Goal: Book appointment/travel/reservation

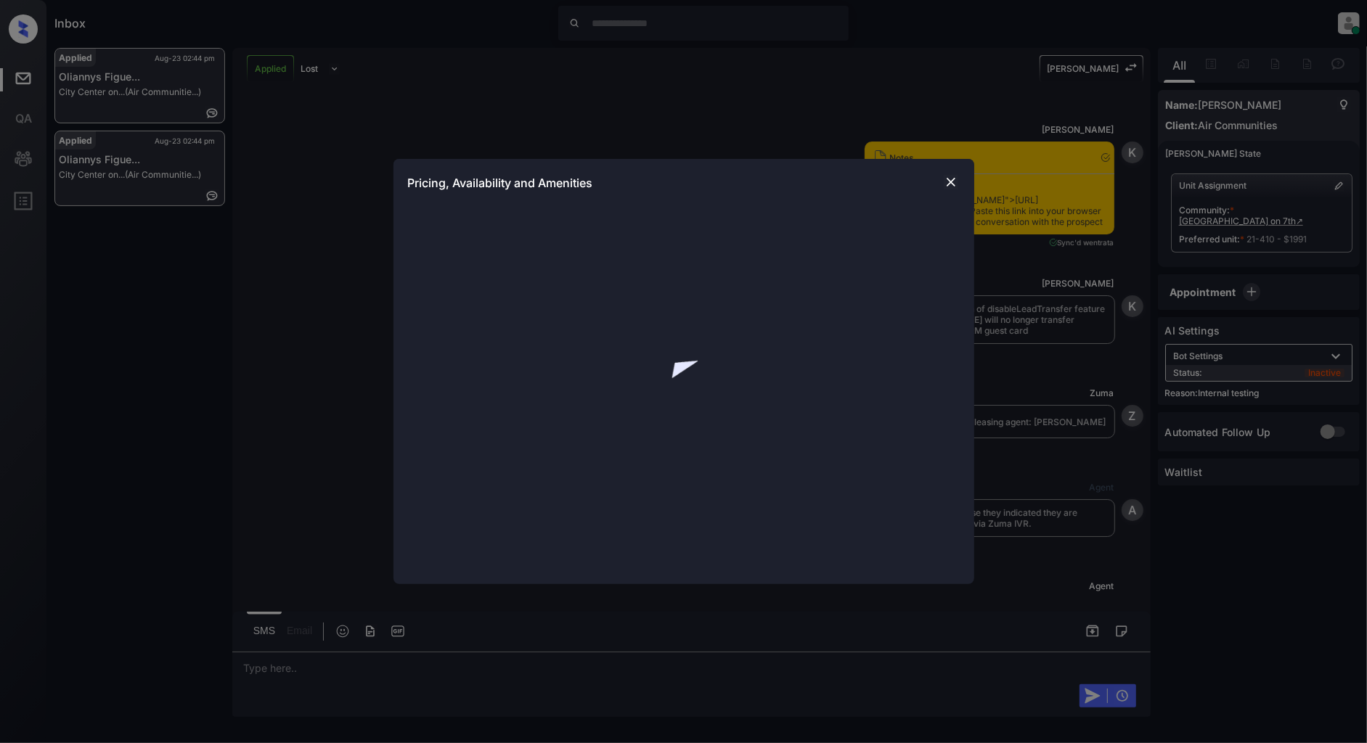
scroll to position [9307, 0]
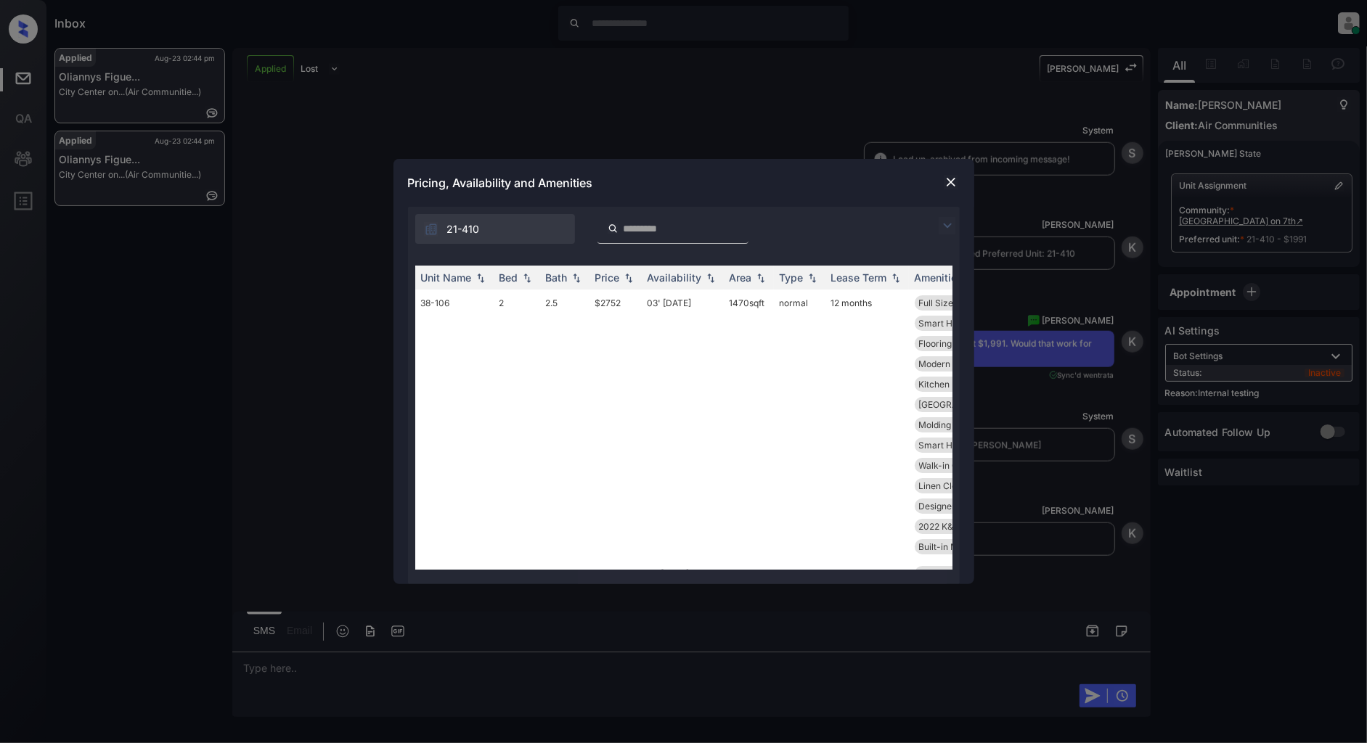
click at [951, 224] on img at bounding box center [947, 225] width 17 height 17
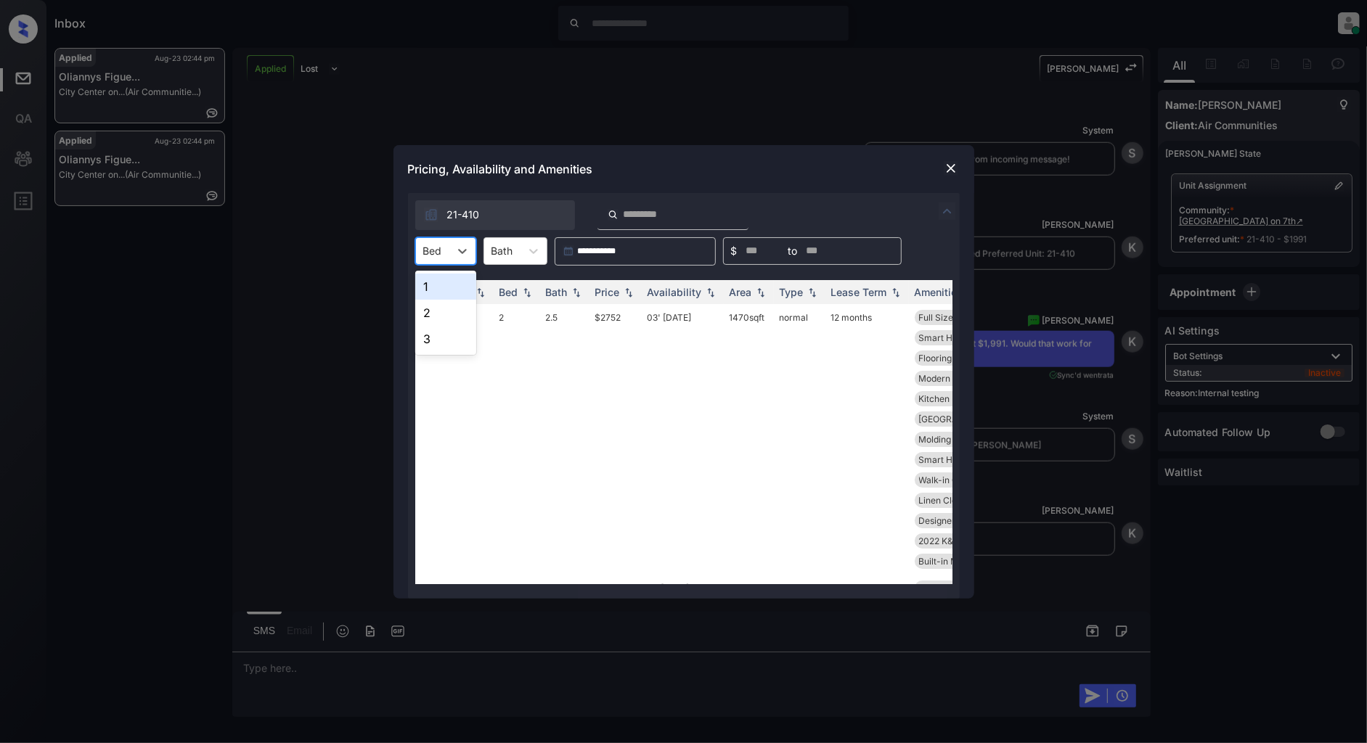
click at [446, 251] on div "Bed" at bounding box center [432, 250] width 33 height 21
click at [456, 288] on div "1" at bounding box center [445, 287] width 61 height 26
click at [624, 289] on img at bounding box center [628, 292] width 15 height 10
click at [625, 291] on img at bounding box center [628, 292] width 15 height 11
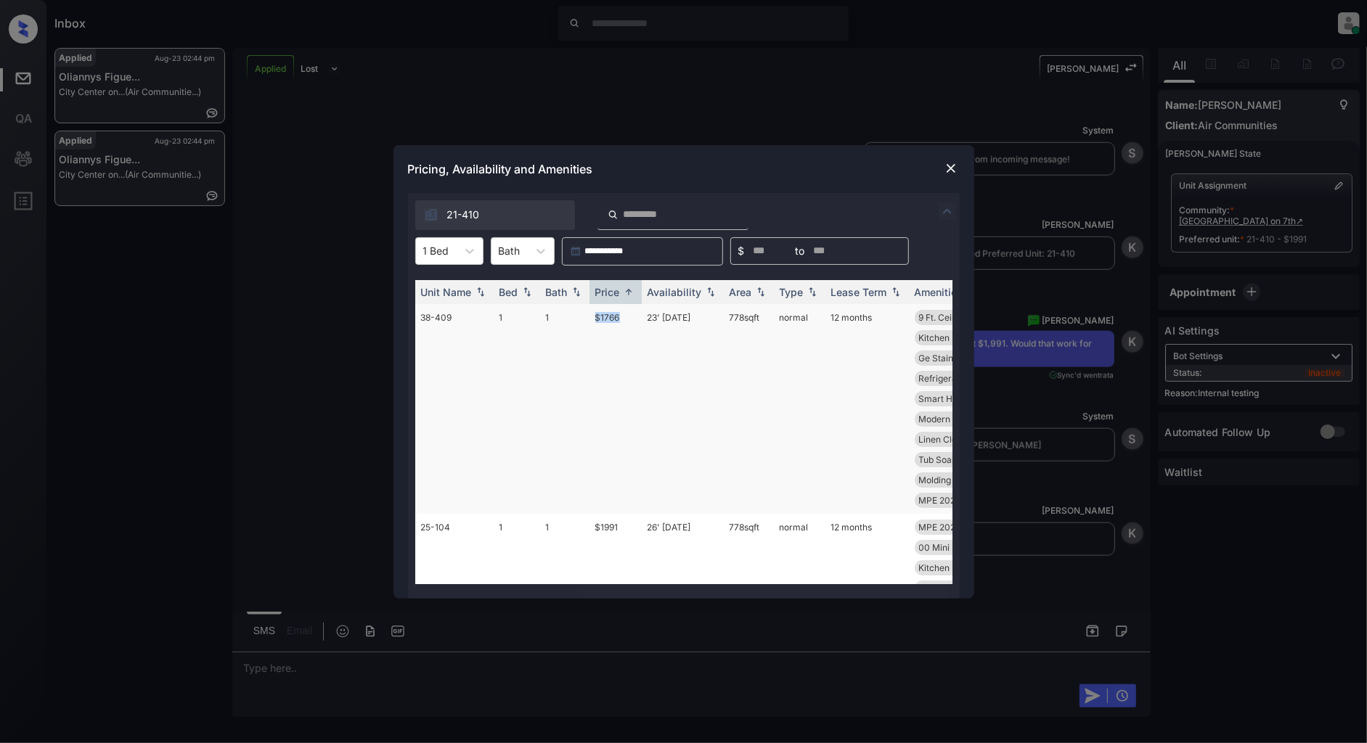
drag, startPoint x: 625, startPoint y: 316, endPoint x: 553, endPoint y: 316, distance: 71.9
click at [553, 316] on tr "38-409 1 1 $1766 23' Oct 25 778 sqft normal 12 months 9 Ft. Ceiling Modern Nick…" at bounding box center [794, 409] width 759 height 210
copy tr "$1766"
click at [949, 170] on img at bounding box center [951, 168] width 15 height 15
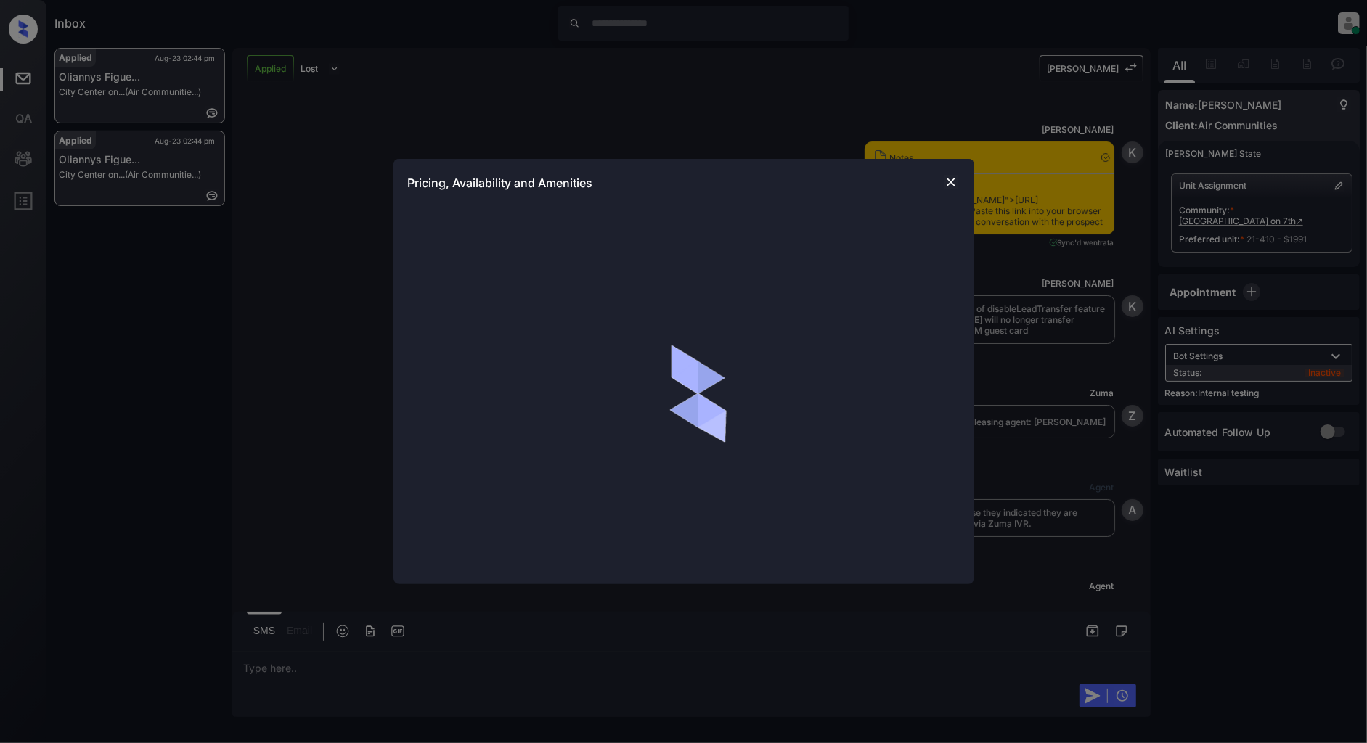
scroll to position [9307, 0]
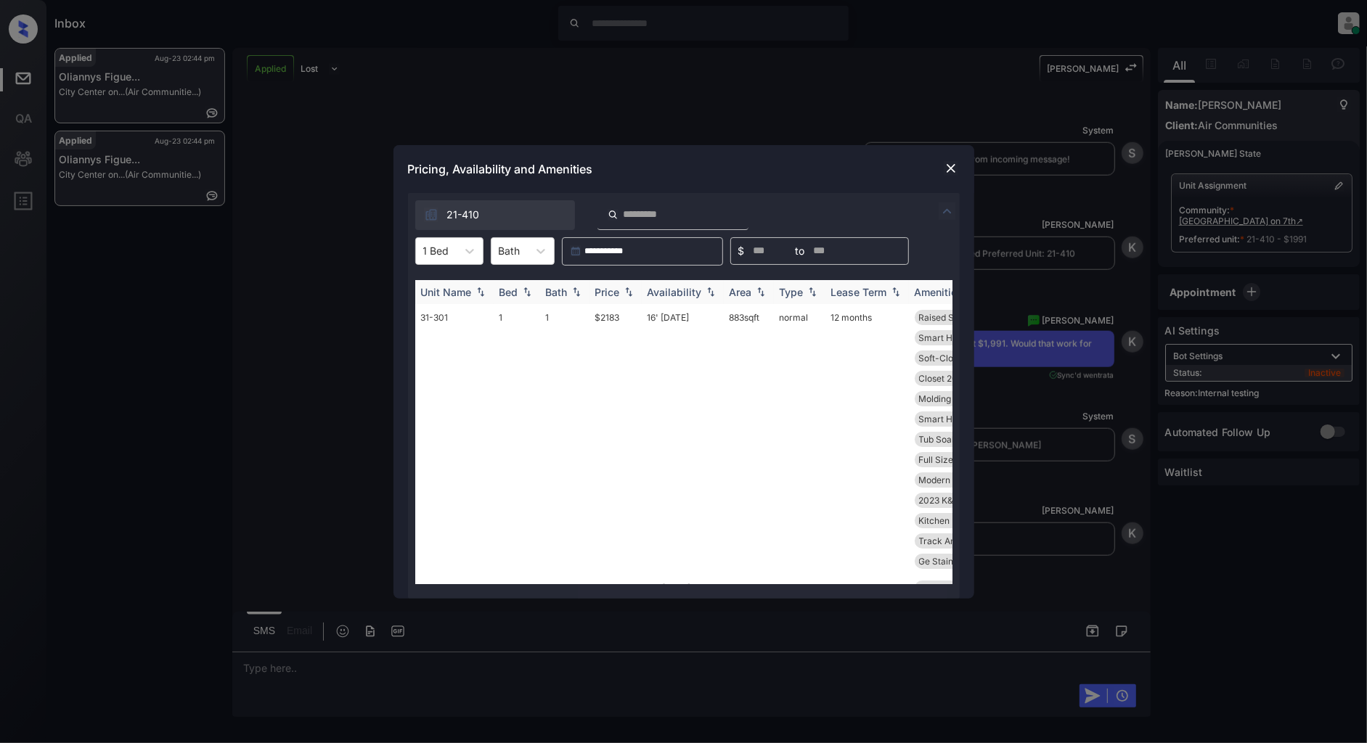
click at [616, 287] on div "Price" at bounding box center [607, 292] width 25 height 12
drag, startPoint x: 695, startPoint y: 318, endPoint x: 648, endPoint y: 318, distance: 46.5
click at [648, 318] on td "23' Oct 25" at bounding box center [683, 409] width 82 height 210
copy td "23' Oct 25"
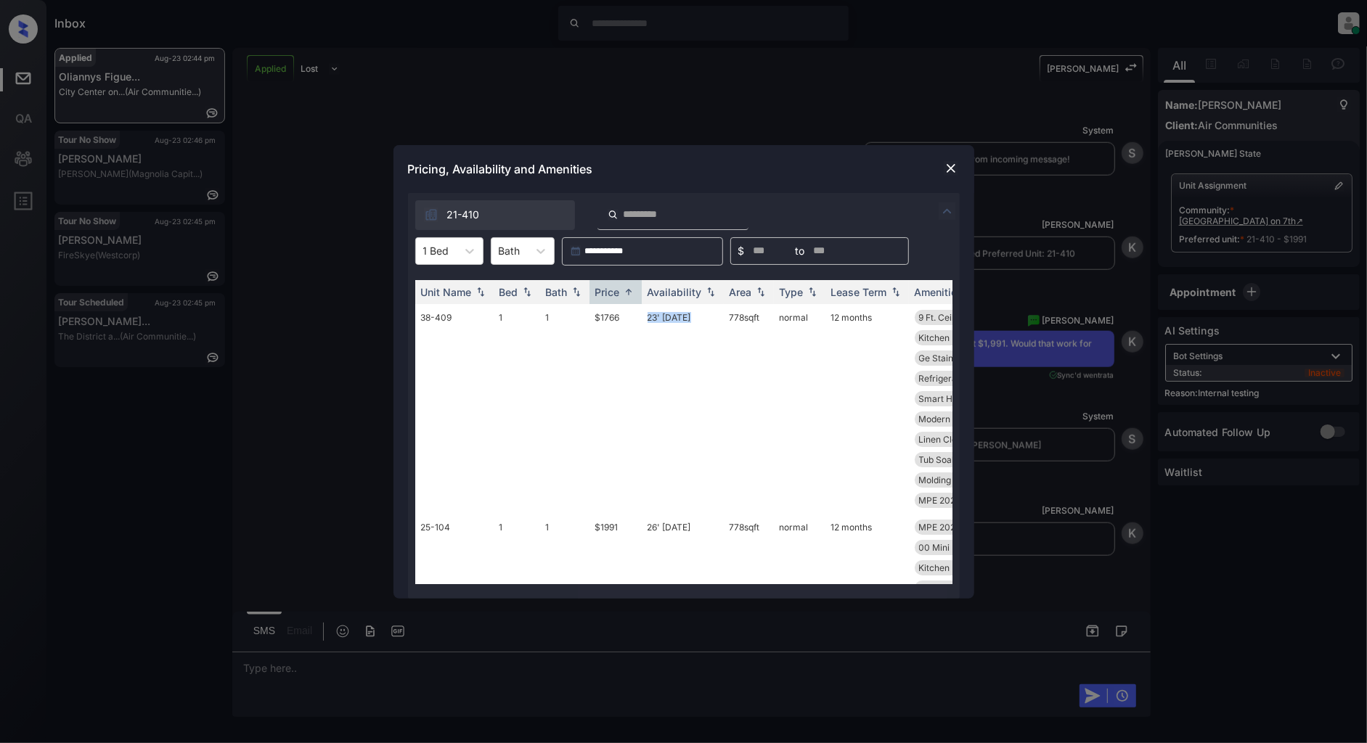
click at [948, 168] on img at bounding box center [951, 168] width 15 height 15
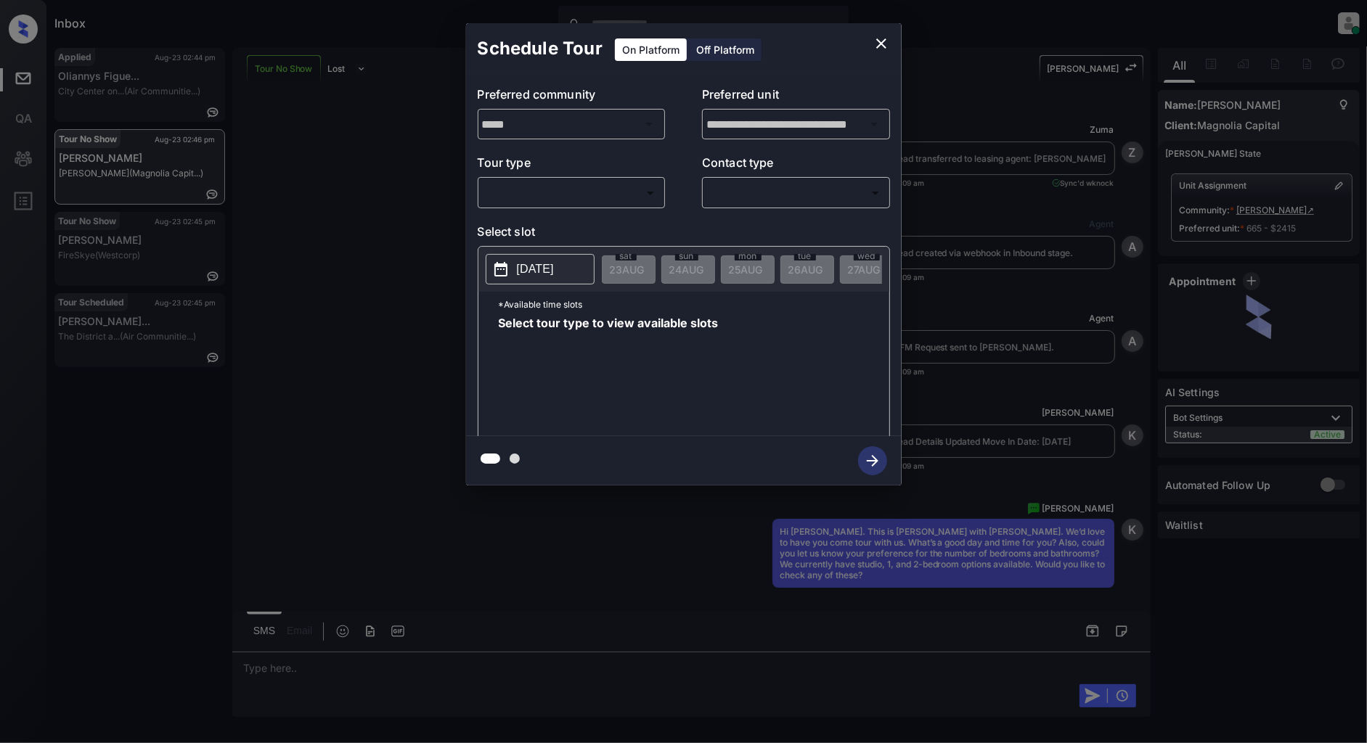
scroll to position [1758, 0]
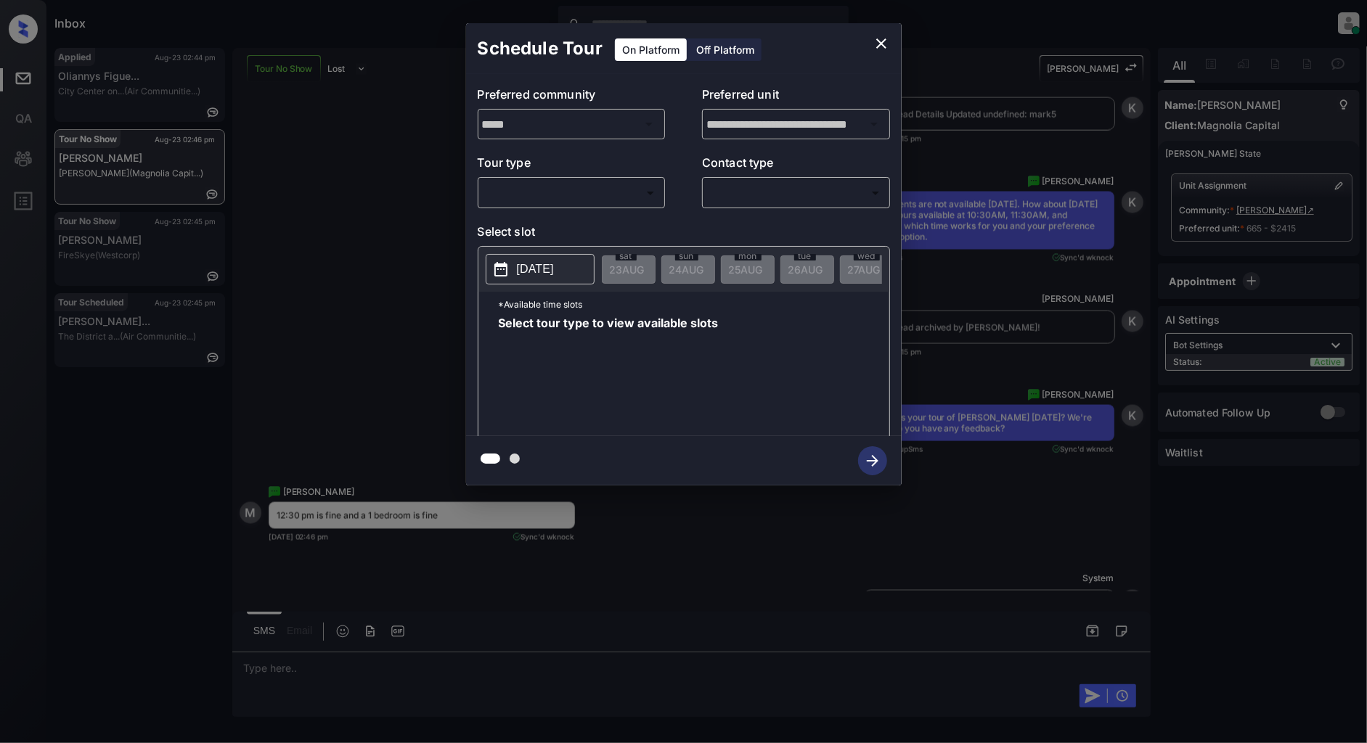
click at [536, 197] on body "Inbox Patrick Deasis Online Set yourself offline Set yourself on break Profile …" at bounding box center [683, 371] width 1367 height 743
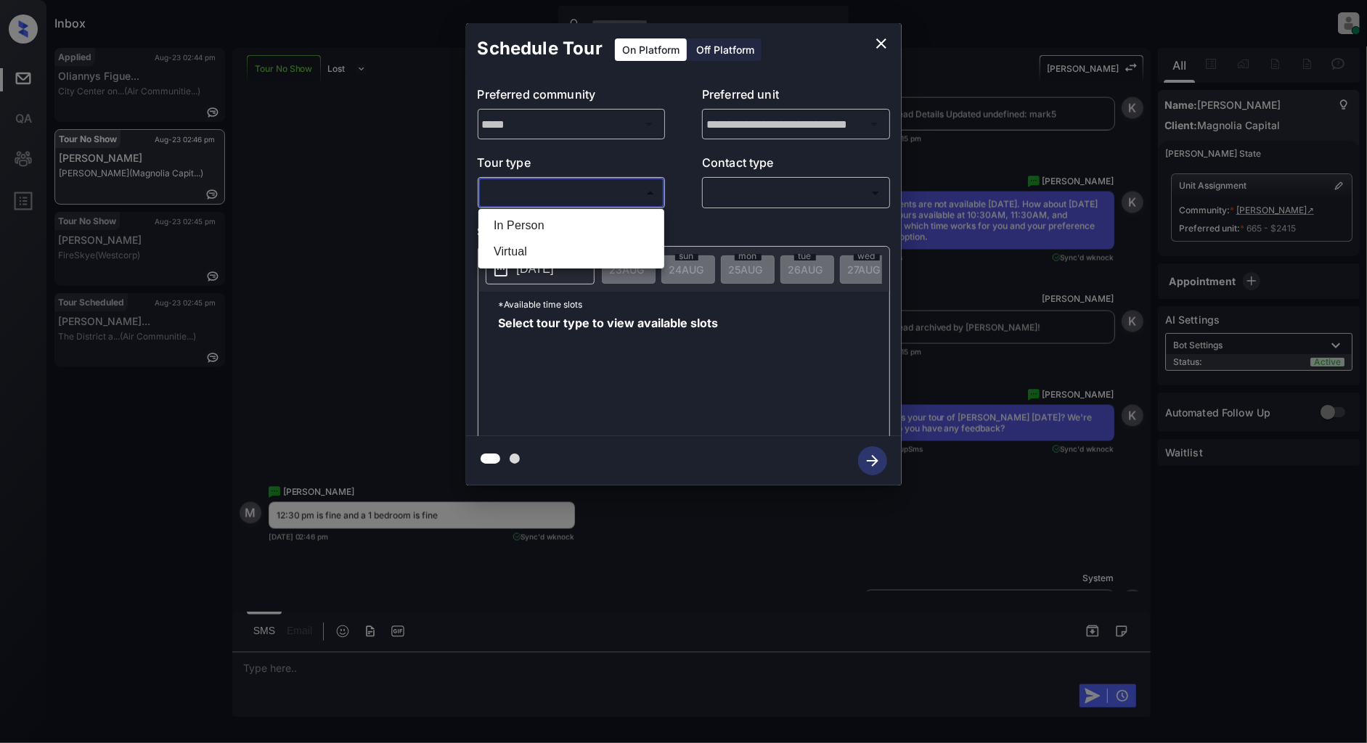
click at [554, 218] on li "In Person" at bounding box center [571, 226] width 179 height 26
type input "********"
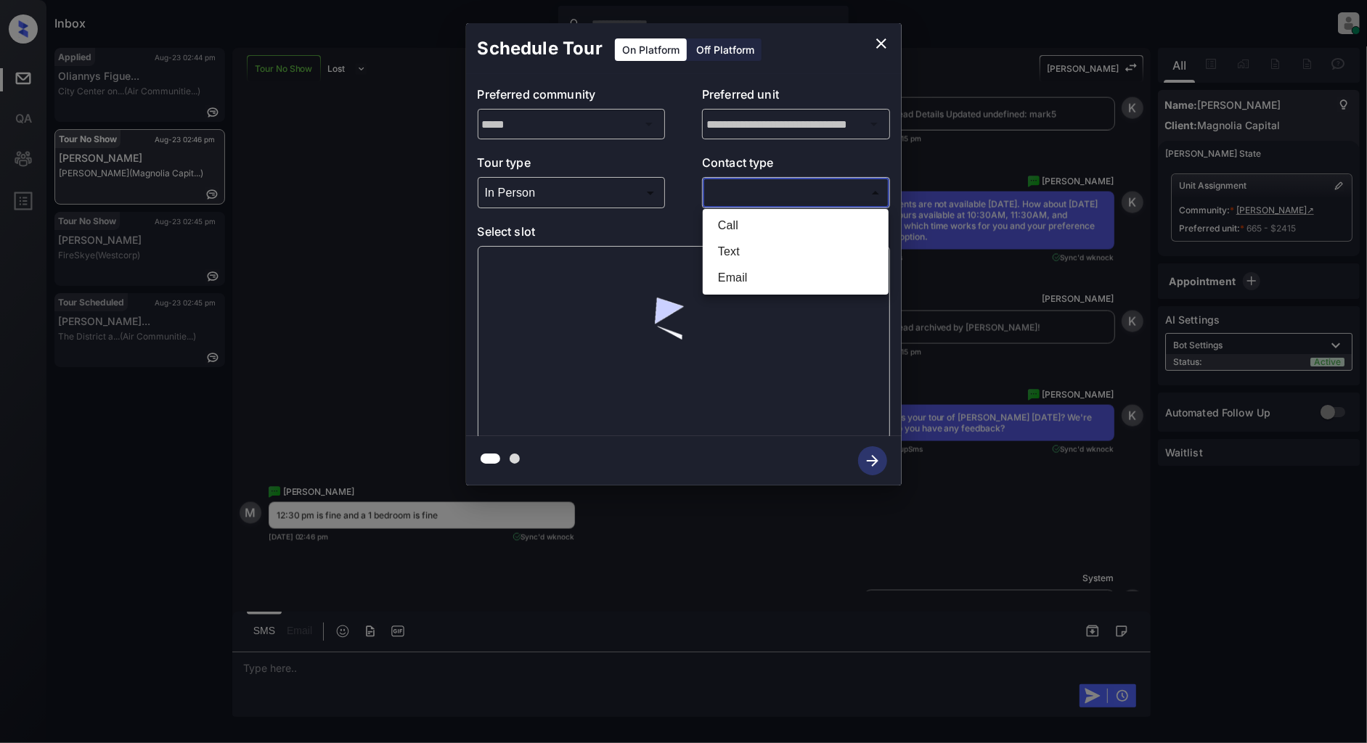
click at [779, 197] on body "Inbox Patrick Deasis Online Set yourself offline Set yourself on break Profile …" at bounding box center [683, 371] width 1367 height 743
click at [745, 248] on li "Text" at bounding box center [795, 252] width 179 height 26
type input "****"
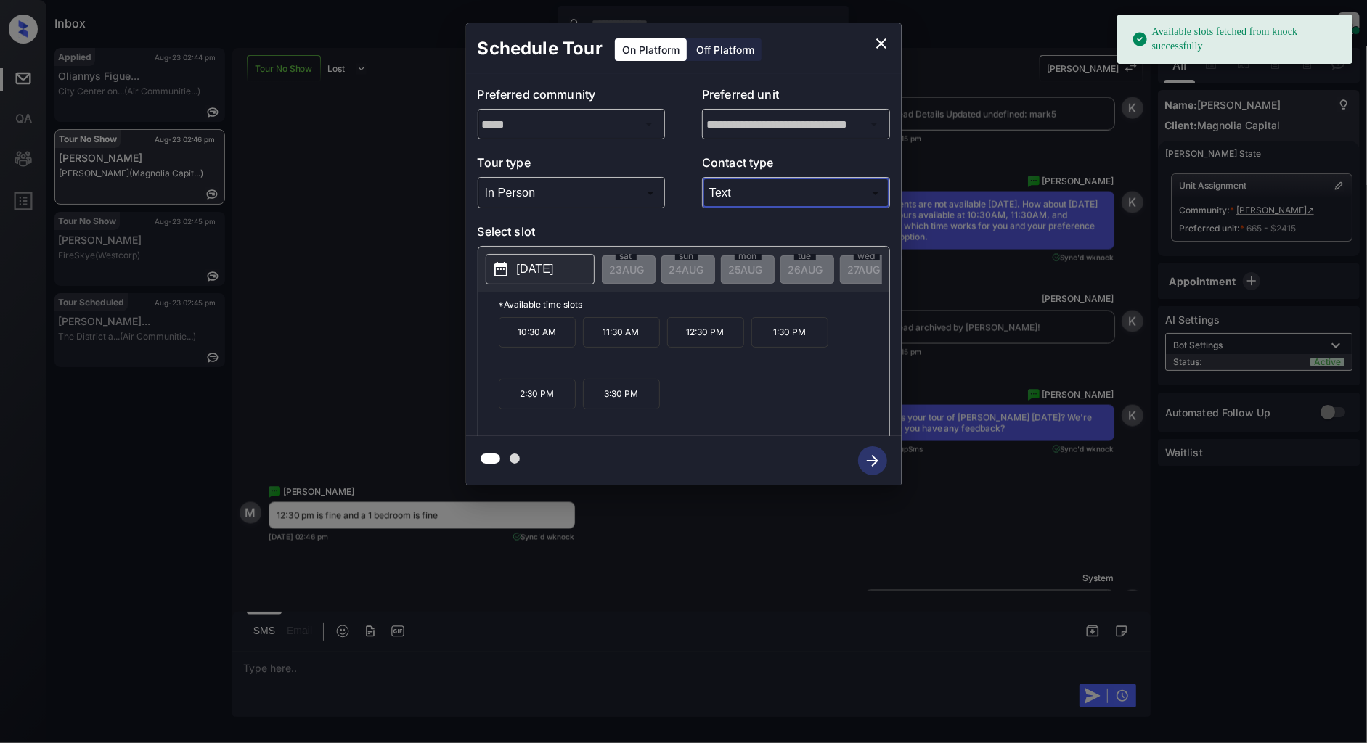
click at [523, 274] on p "2025-08-29" at bounding box center [535, 269] width 37 height 17
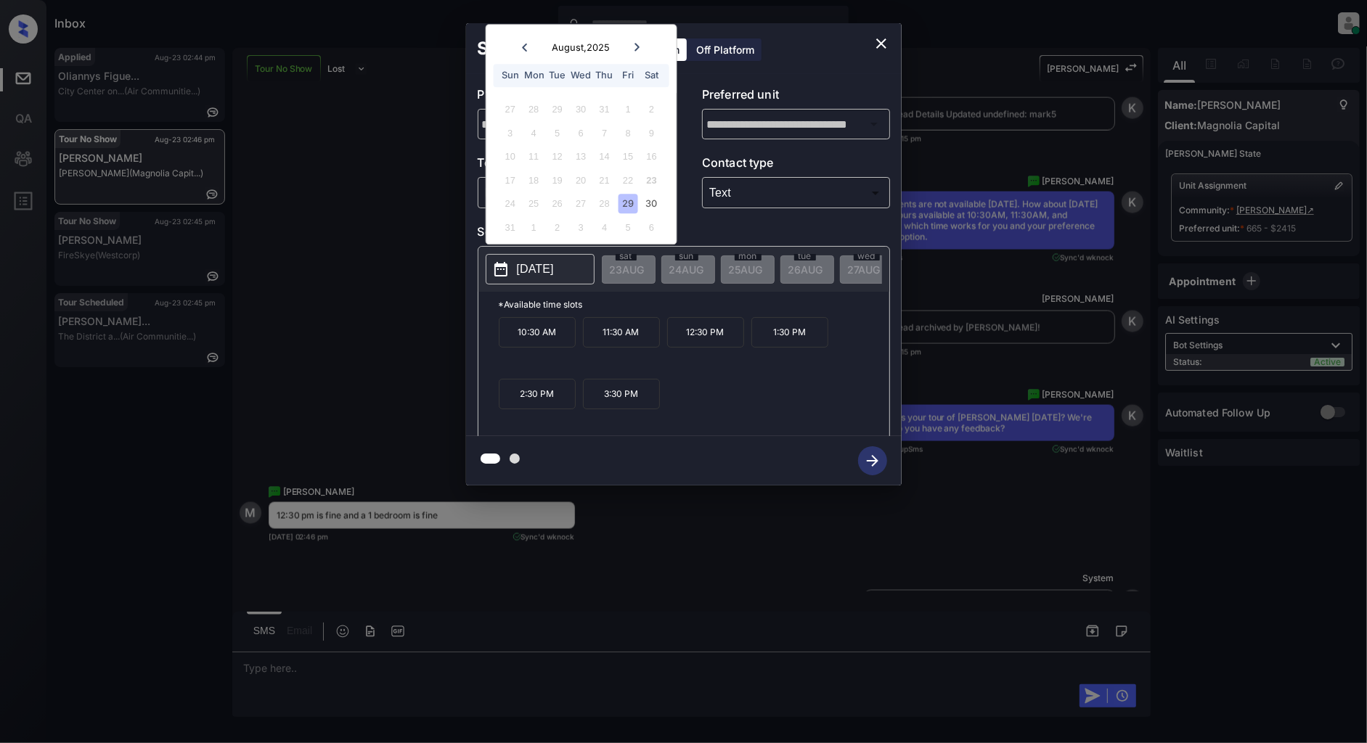
click at [716, 345] on p "12:30 PM" at bounding box center [705, 332] width 77 height 30
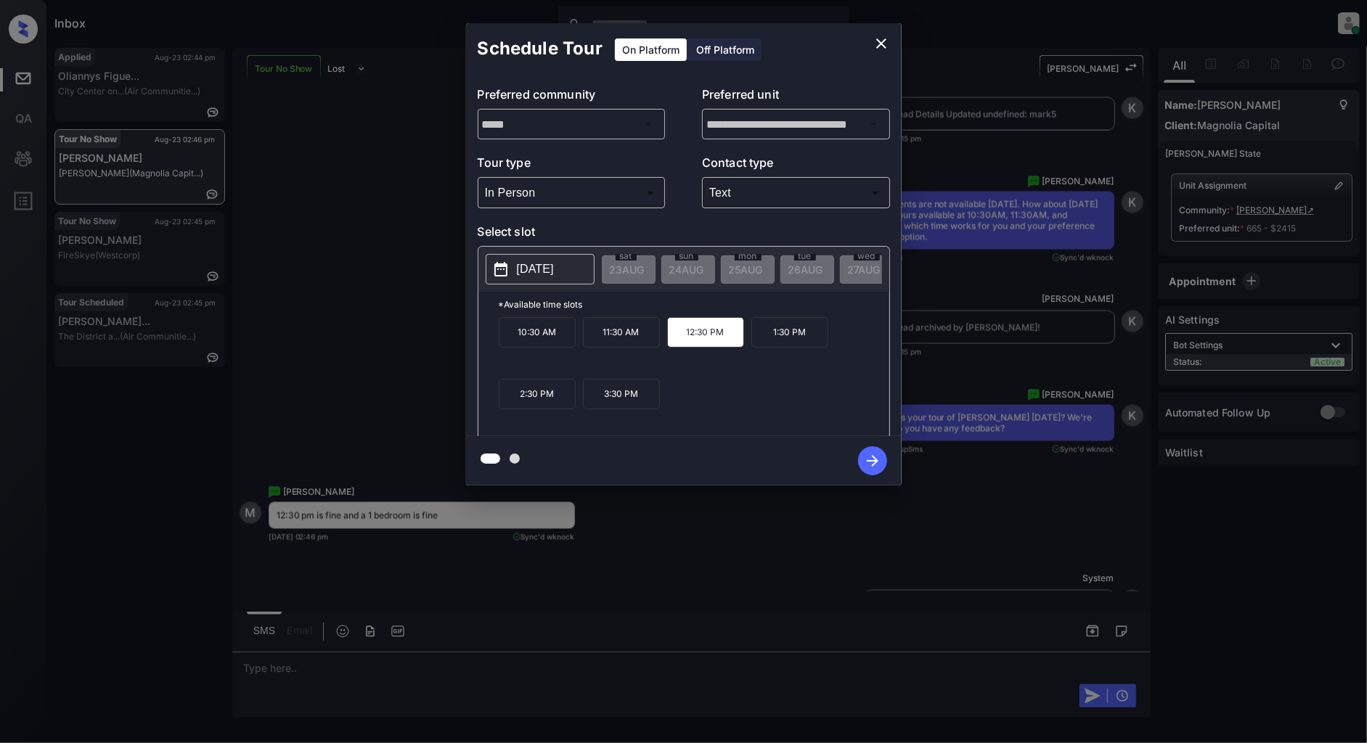
click at [867, 454] on icon "button" at bounding box center [872, 460] width 29 height 29
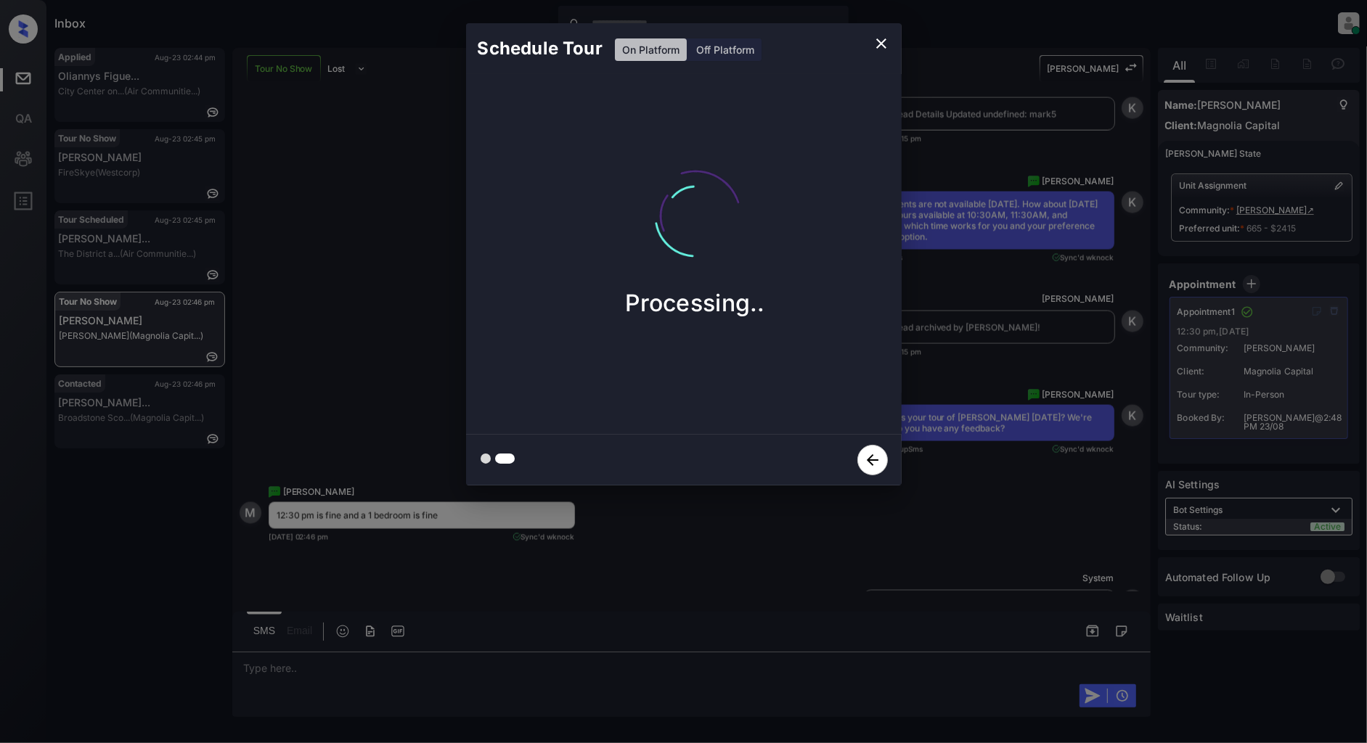
click at [879, 44] on icon "close" at bounding box center [881, 43] width 17 height 17
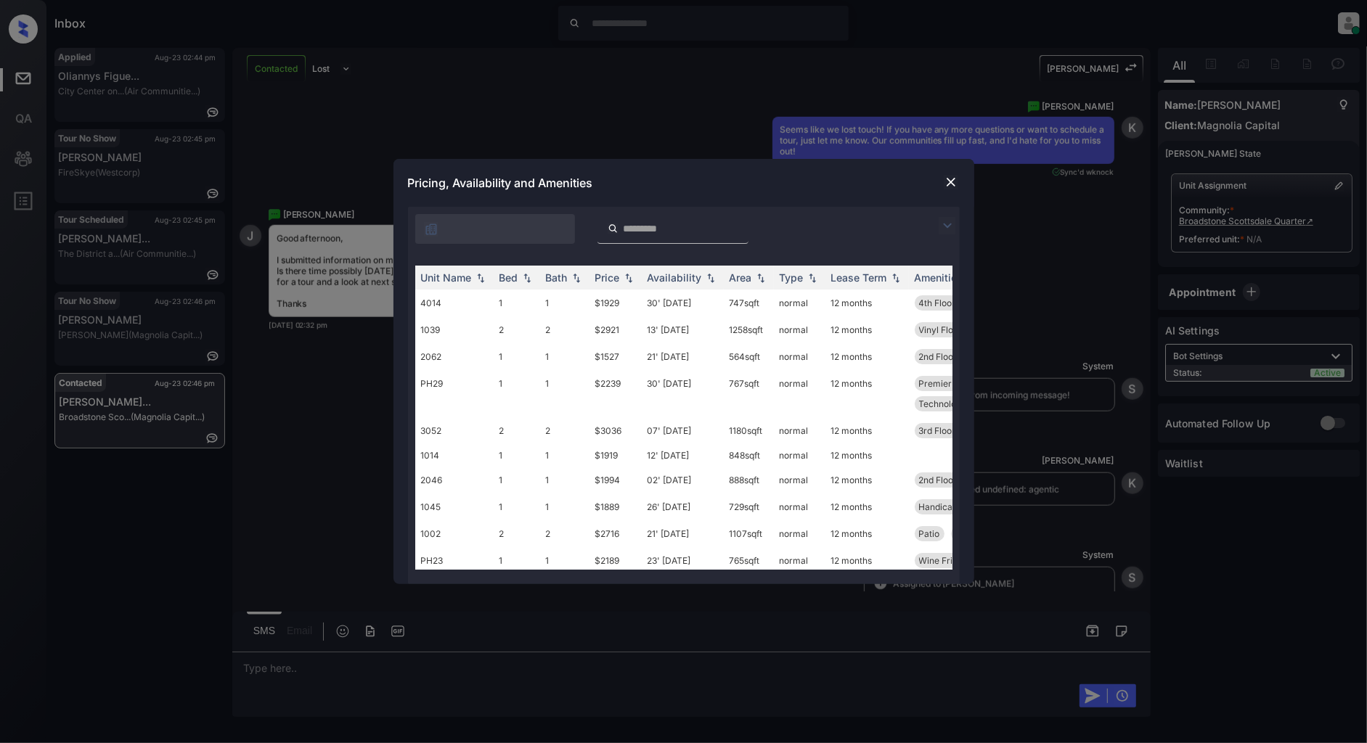
click at [938, 180] on div "Pricing, Availability and Amenities" at bounding box center [683, 183] width 581 height 48
click at [944, 179] on img at bounding box center [951, 182] width 15 height 15
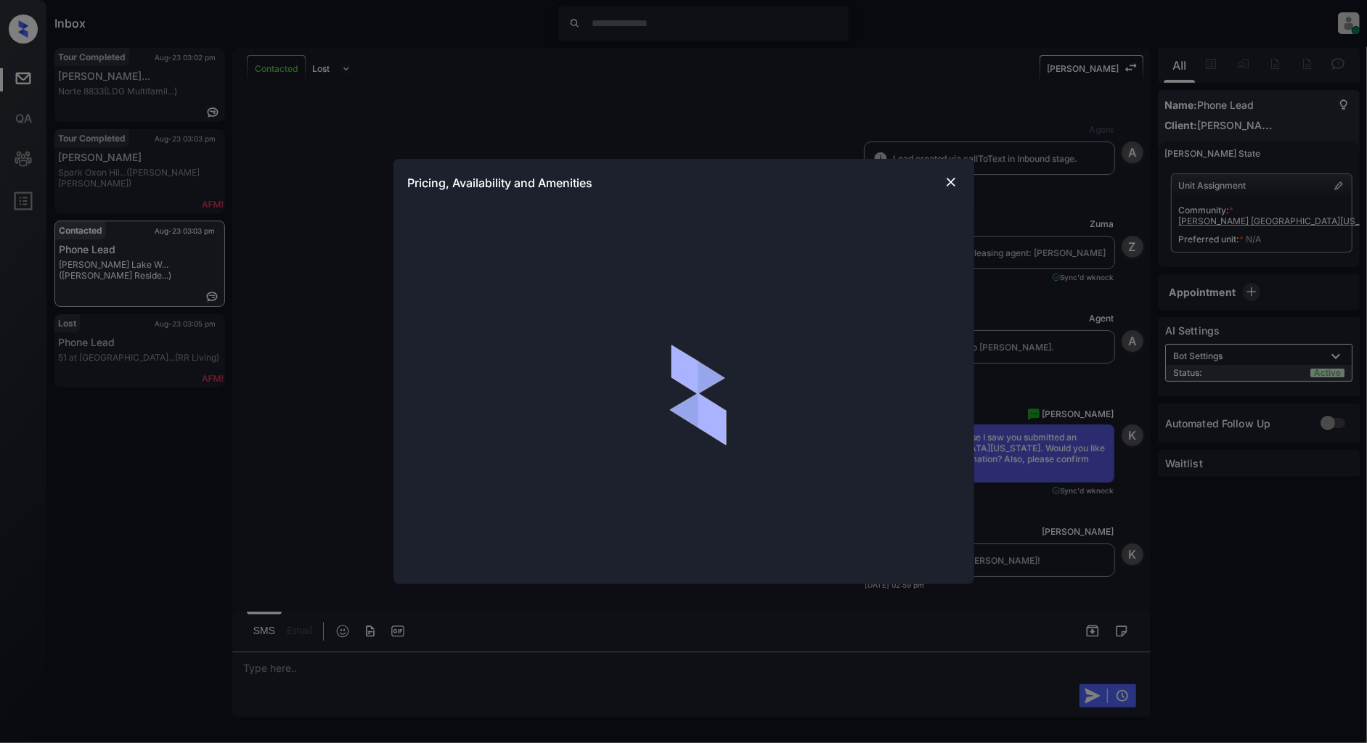
scroll to position [784, 0]
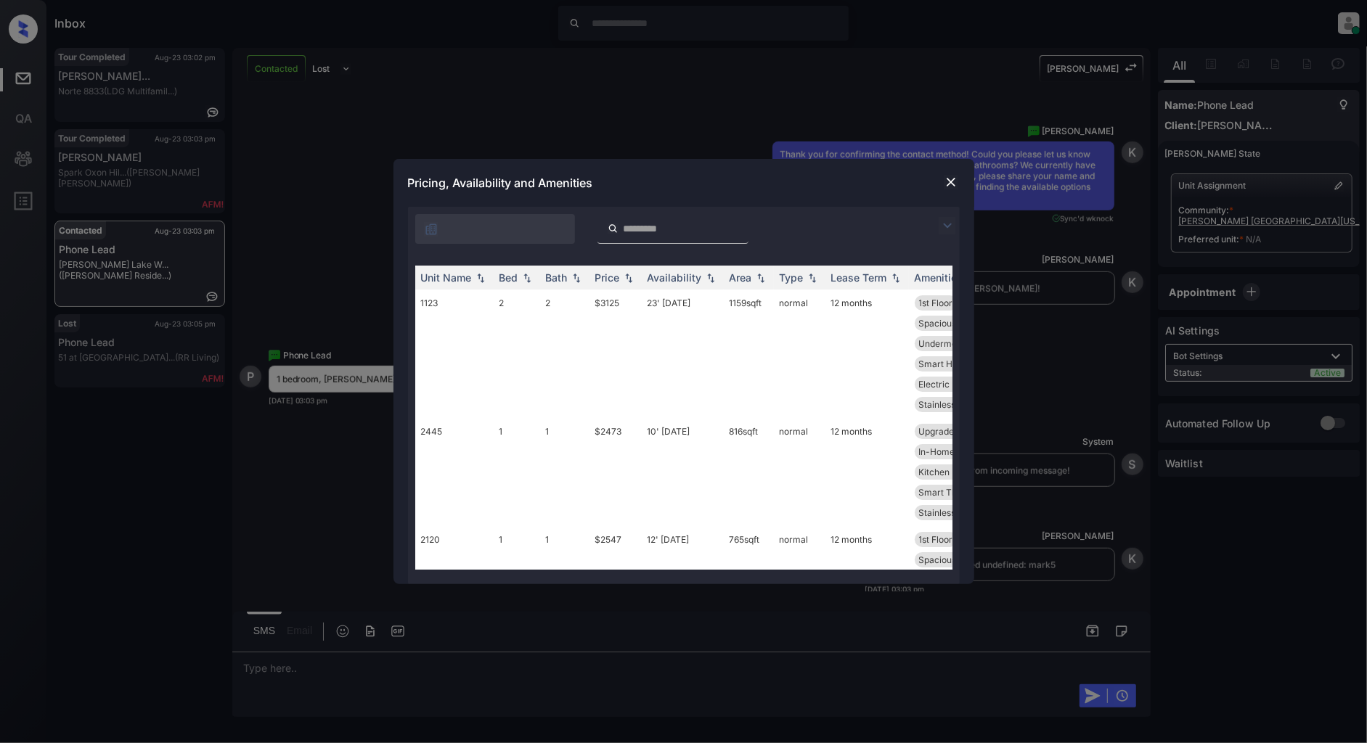
click at [958, 219] on div at bounding box center [950, 225] width 17 height 17
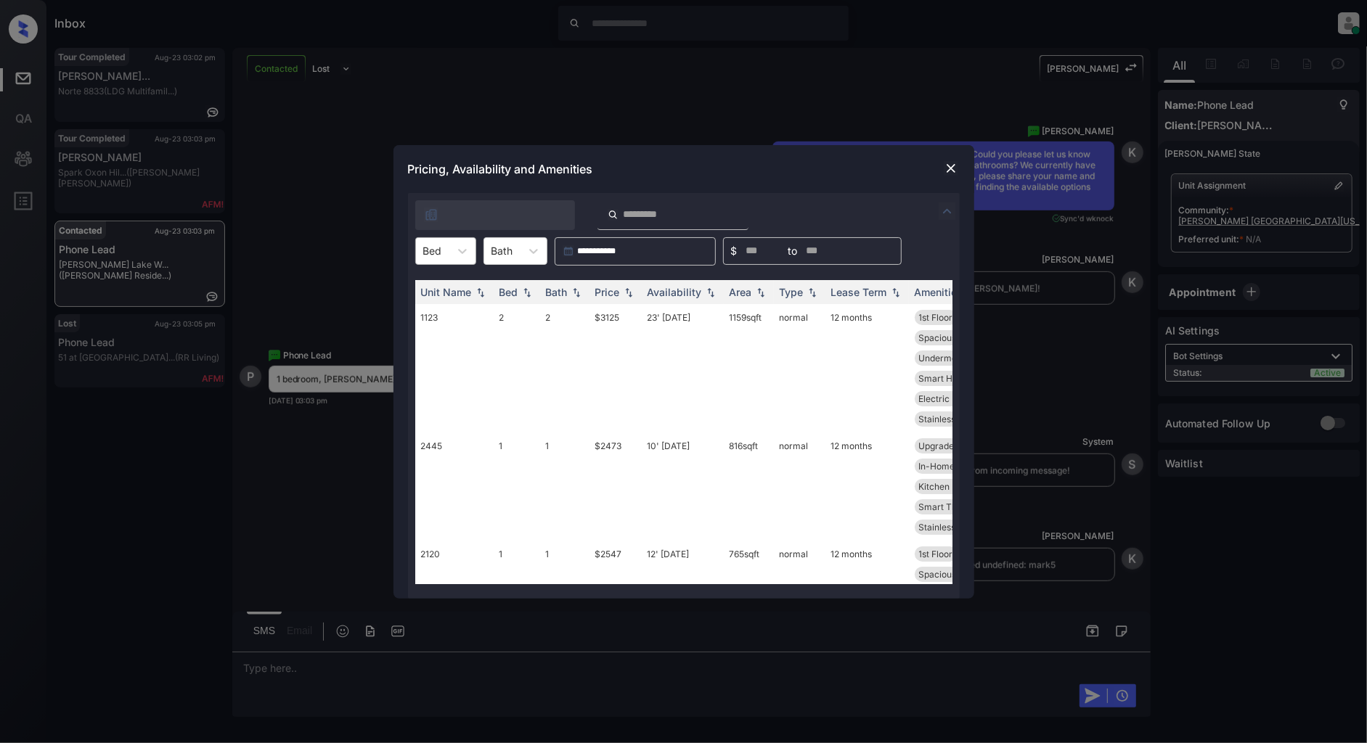
click at [425, 258] on div "Bed" at bounding box center [432, 250] width 33 height 21
click at [438, 306] on div "1" at bounding box center [445, 313] width 61 height 26
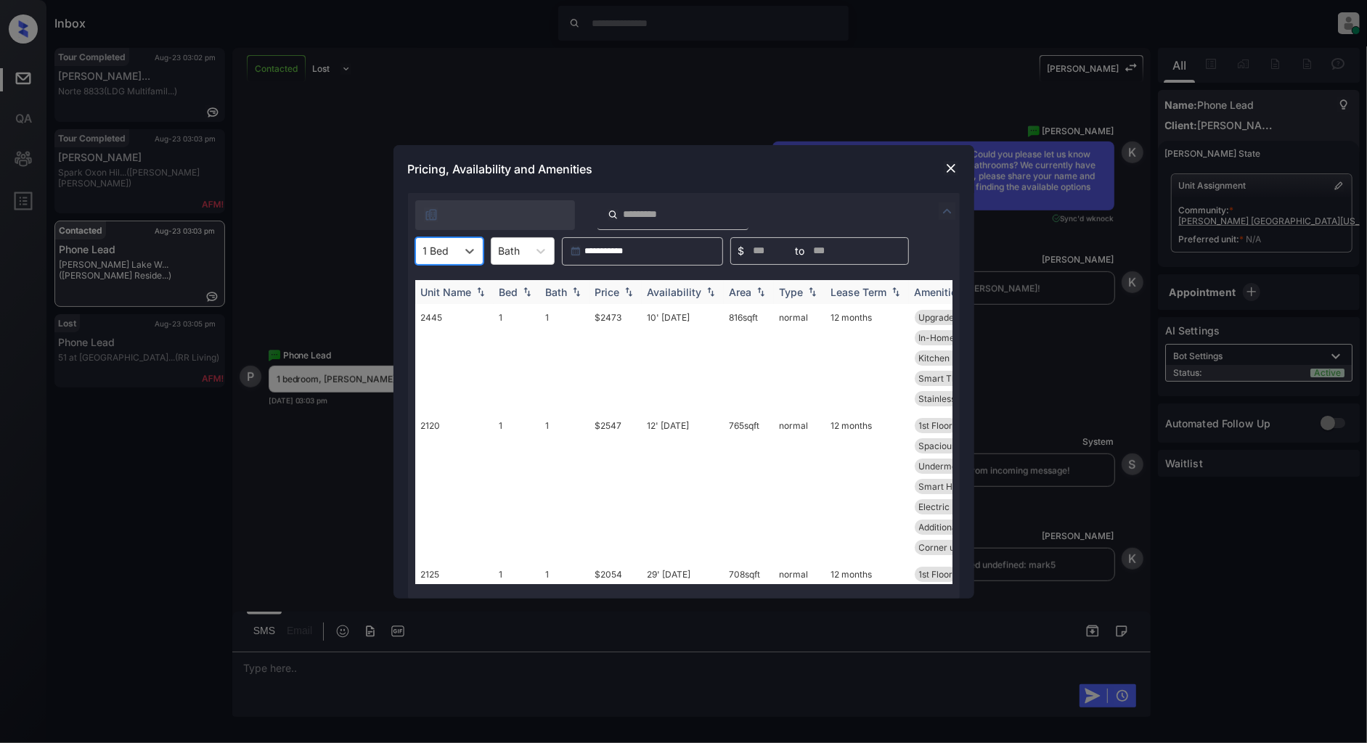
click at [630, 287] on img at bounding box center [628, 292] width 15 height 10
click at [630, 287] on img at bounding box center [628, 292] width 15 height 11
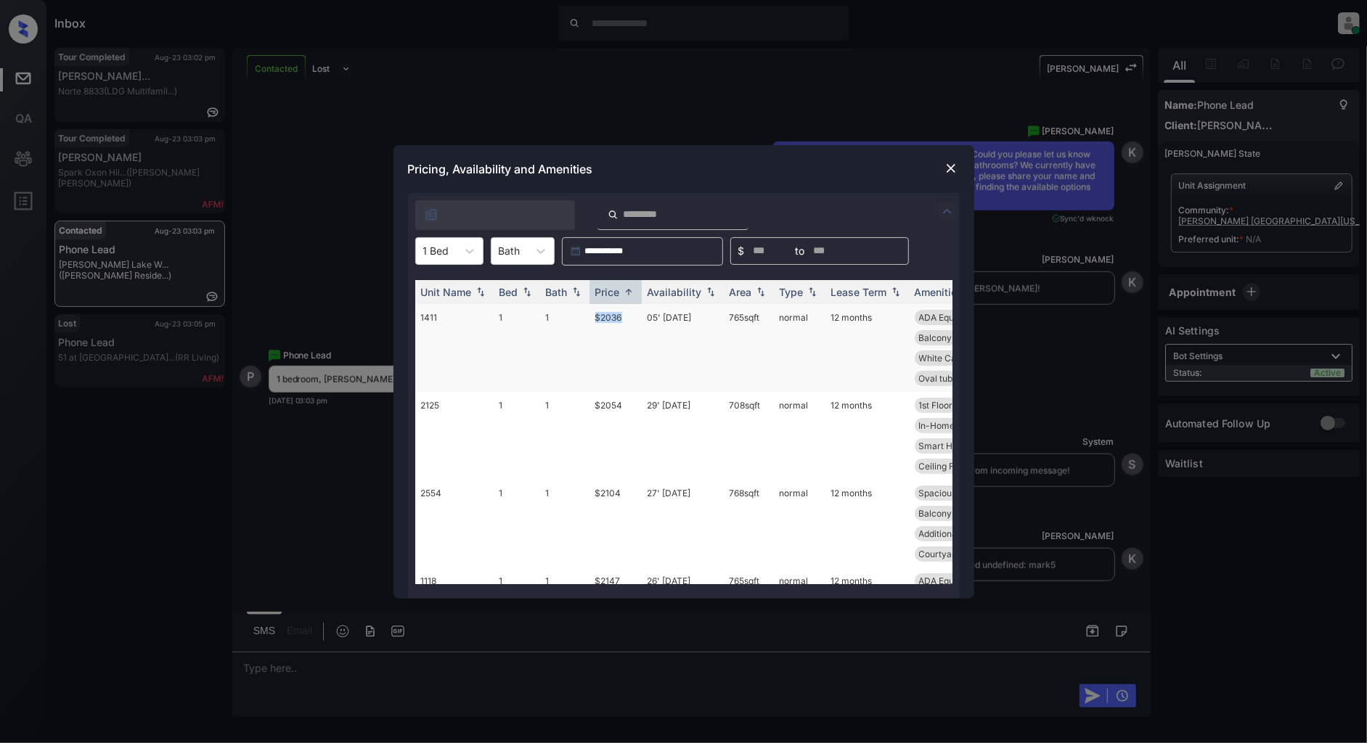
drag, startPoint x: 626, startPoint y: 314, endPoint x: 573, endPoint y: 314, distance: 52.3
click at [573, 314] on tr "1411 1 1 $2036 05' Jul 25 765 sqft normal 12 months ADA Equipped In-Home Washer…" at bounding box center [794, 348] width 759 height 88
copy tr "$2036"
click at [952, 173] on img at bounding box center [951, 168] width 15 height 15
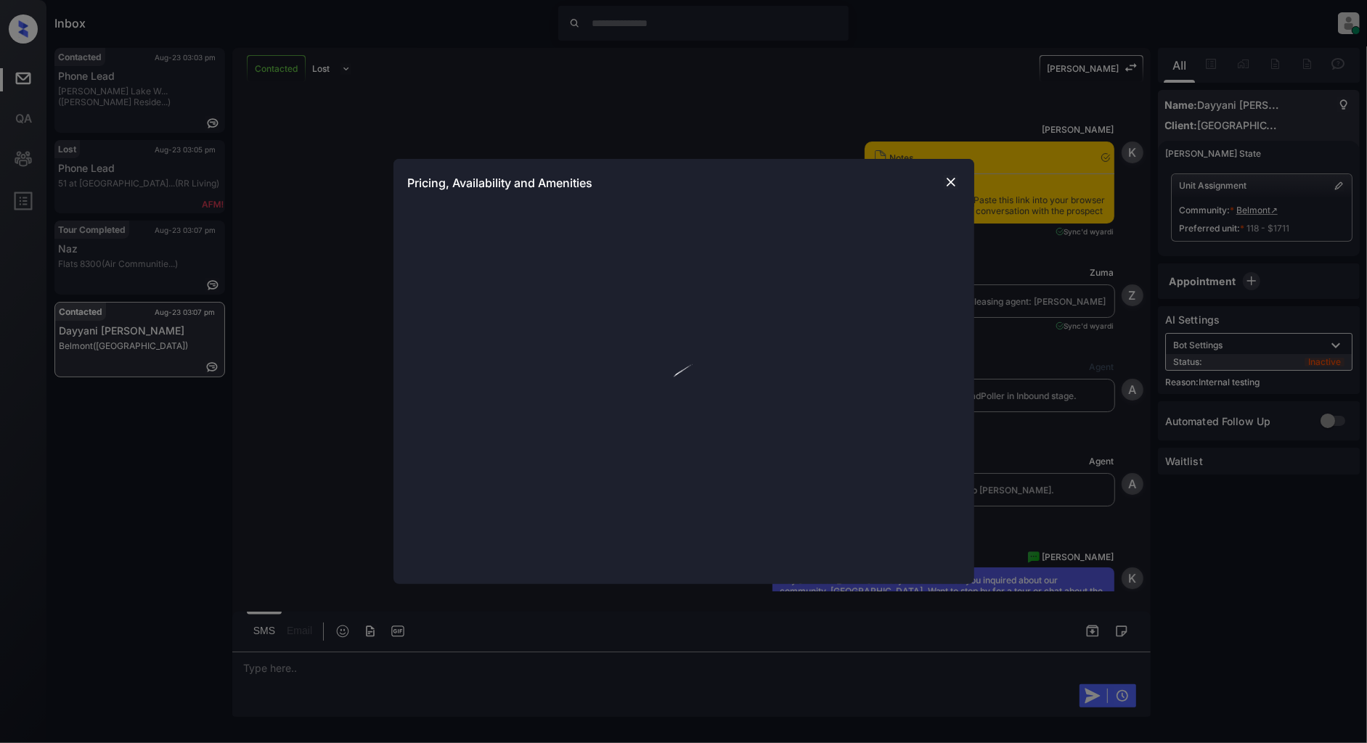
scroll to position [4464, 0]
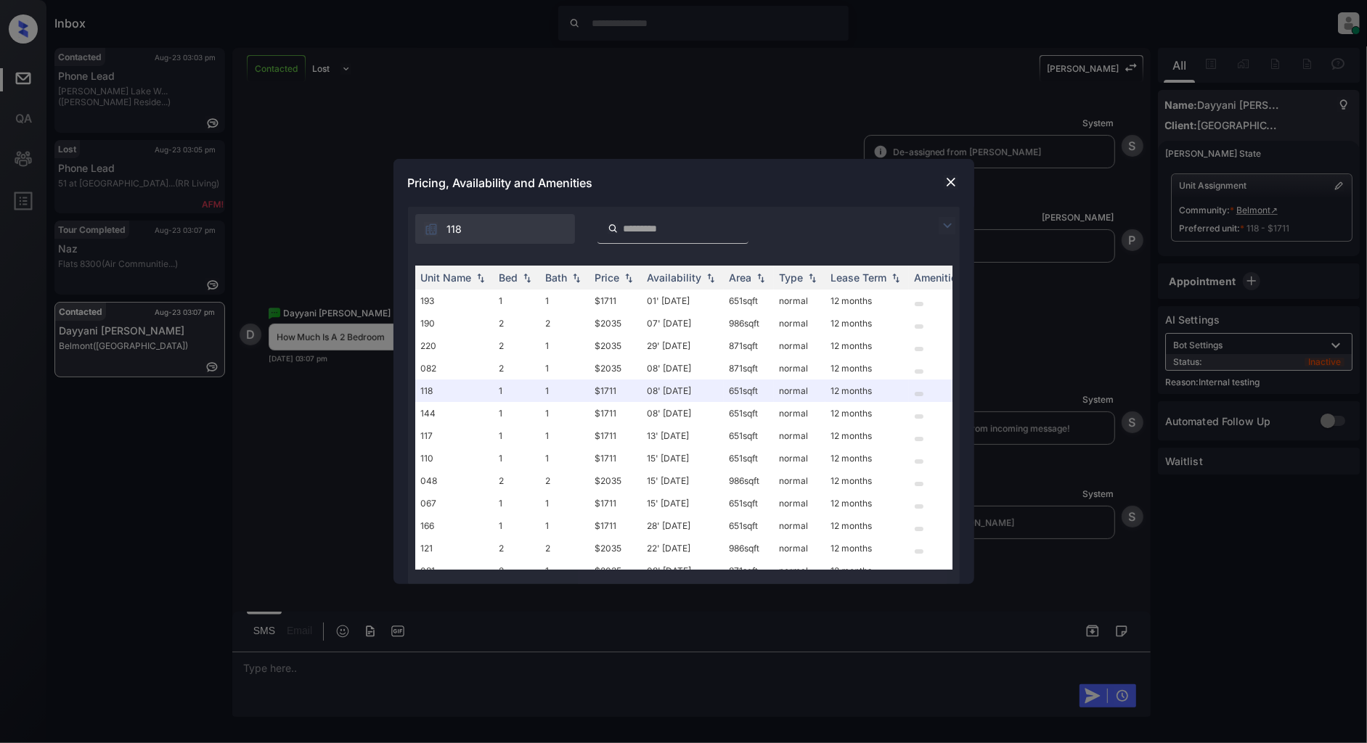
click at [946, 221] on img at bounding box center [947, 225] width 17 height 17
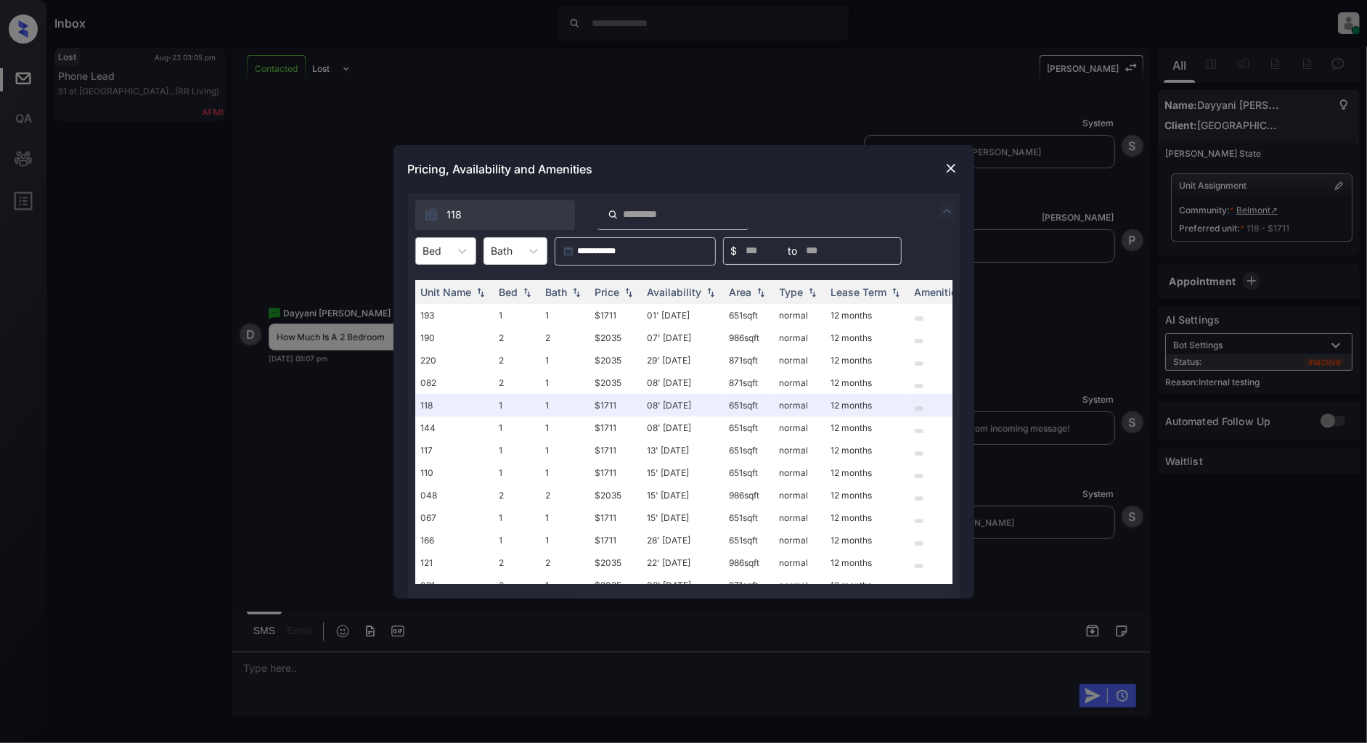
click at [434, 250] on div at bounding box center [432, 250] width 19 height 15
click at [438, 316] on div "2" at bounding box center [445, 313] width 61 height 26
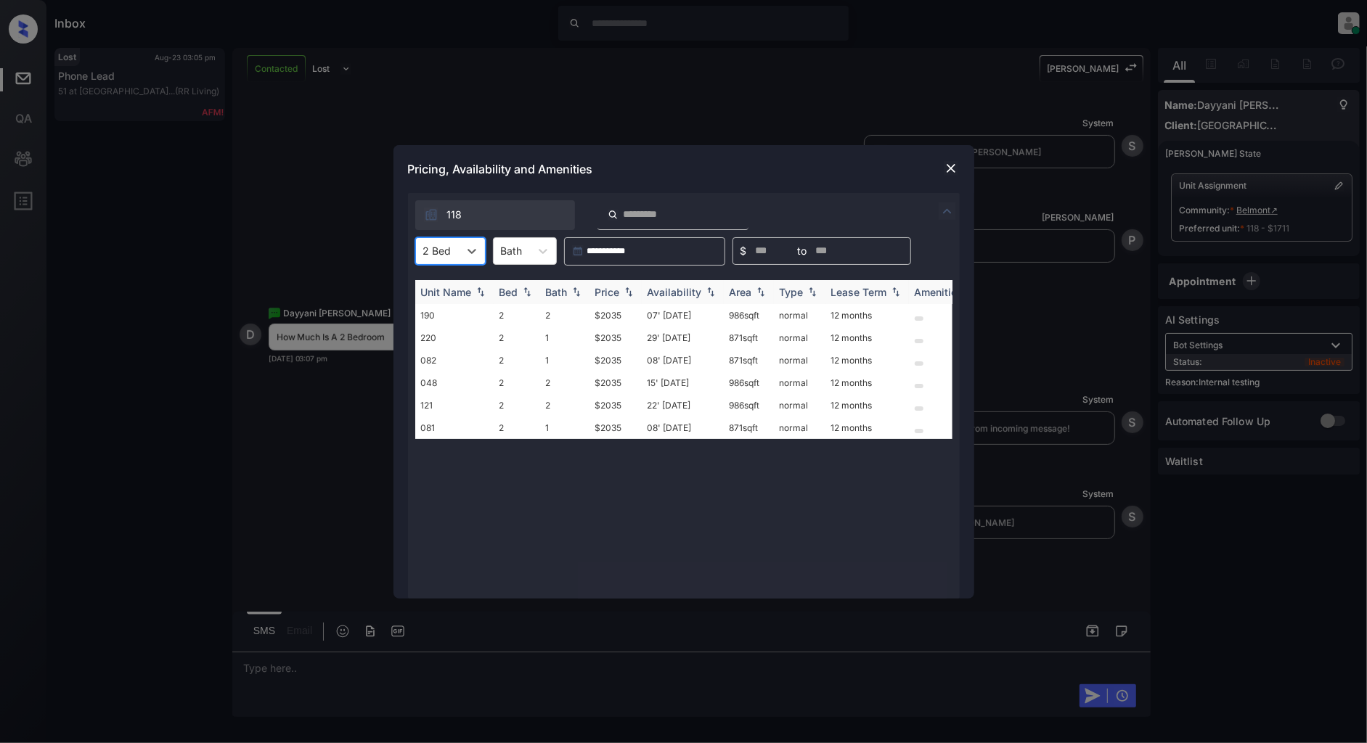
click at [621, 294] on img at bounding box center [628, 292] width 15 height 10
click at [623, 294] on img at bounding box center [628, 292] width 15 height 11
drag, startPoint x: 630, startPoint y: 318, endPoint x: 572, endPoint y: 318, distance: 58.1
click at [572, 318] on tr "190 2 2 $2035 07' Jan 26 986 sqft normal 12 months" at bounding box center [794, 315] width 759 height 23
copy tr "$2035"
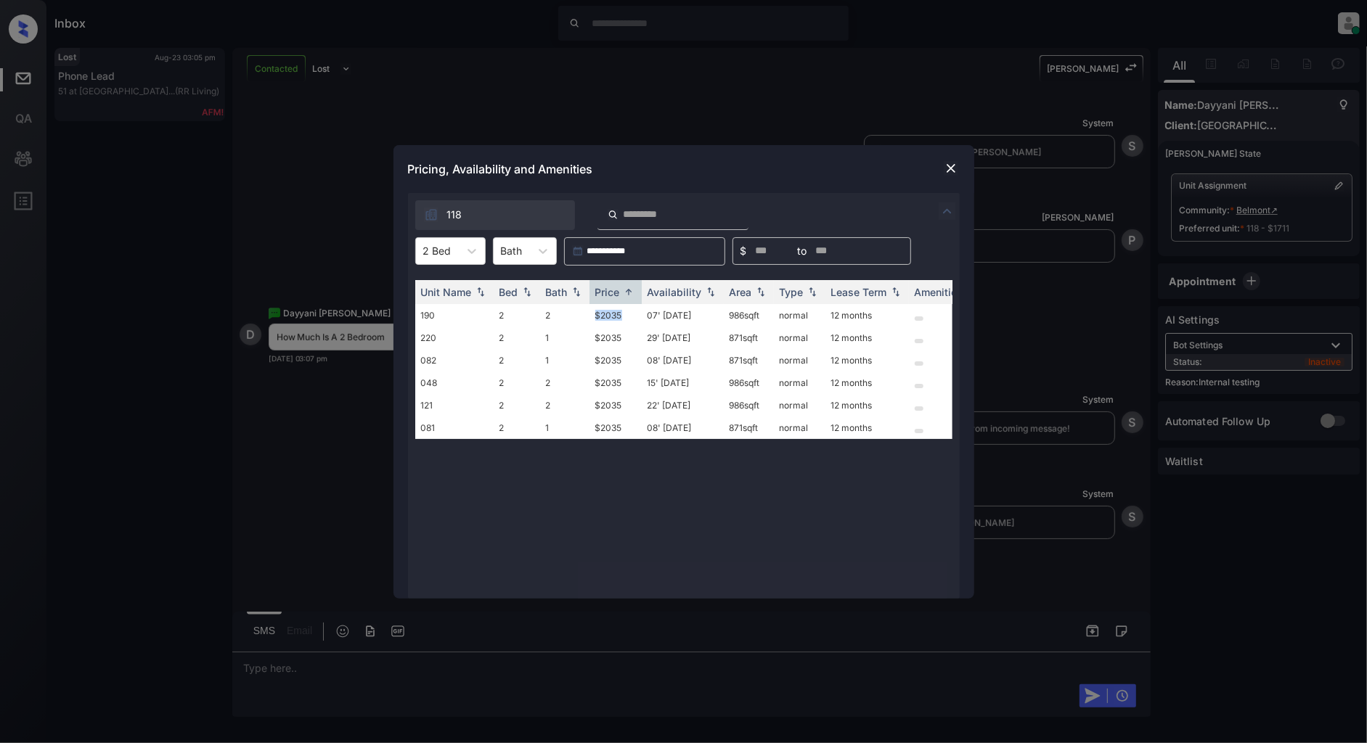
click at [954, 171] on img at bounding box center [951, 168] width 15 height 15
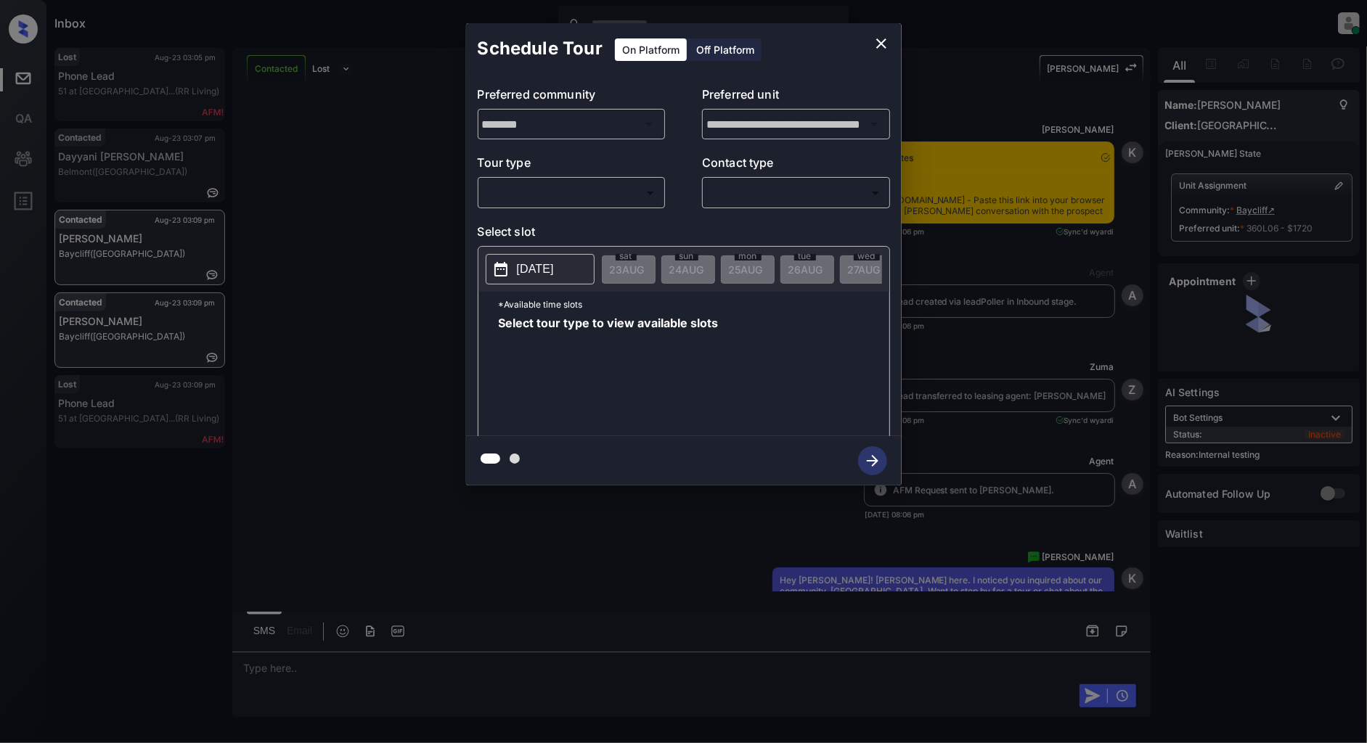
scroll to position [2960, 0]
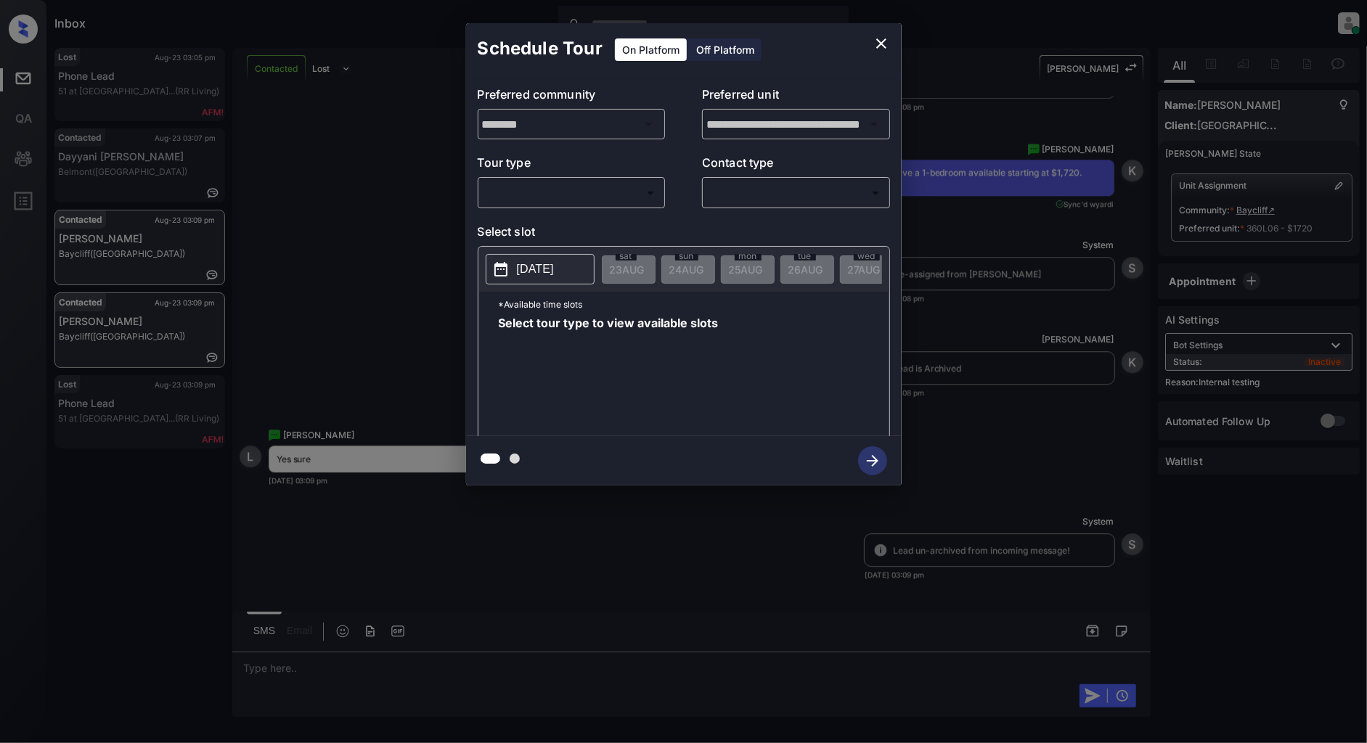
click at [552, 199] on body "Inbox [PERSON_NAME] Online Set yourself offline Set yourself on break Profile S…" at bounding box center [683, 371] width 1367 height 743
click at [501, 221] on li "In Person" at bounding box center [571, 226] width 179 height 26
type input "********"
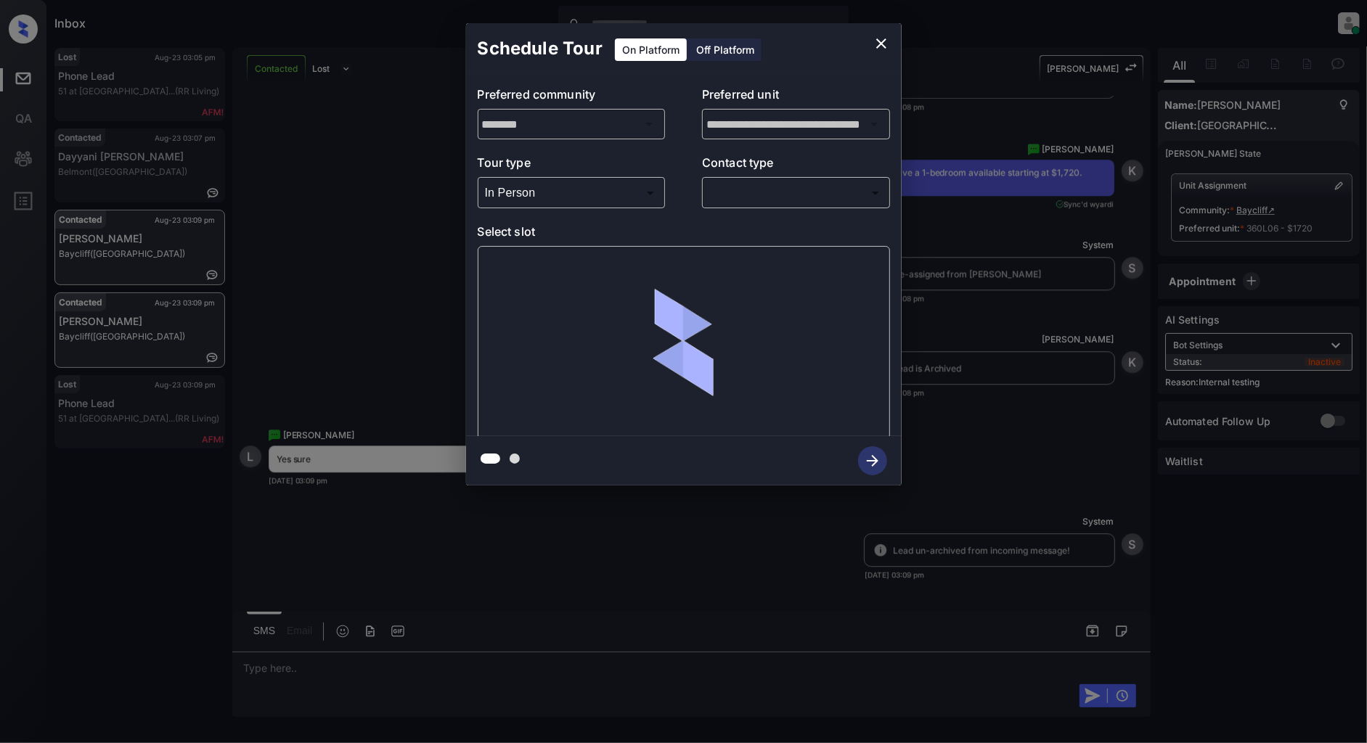
click at [769, 206] on div "​ ​" at bounding box center [796, 192] width 188 height 31
click at [746, 194] on body "Inbox [PERSON_NAME] Online Set yourself offline Set yourself on break Profile S…" at bounding box center [683, 371] width 1367 height 743
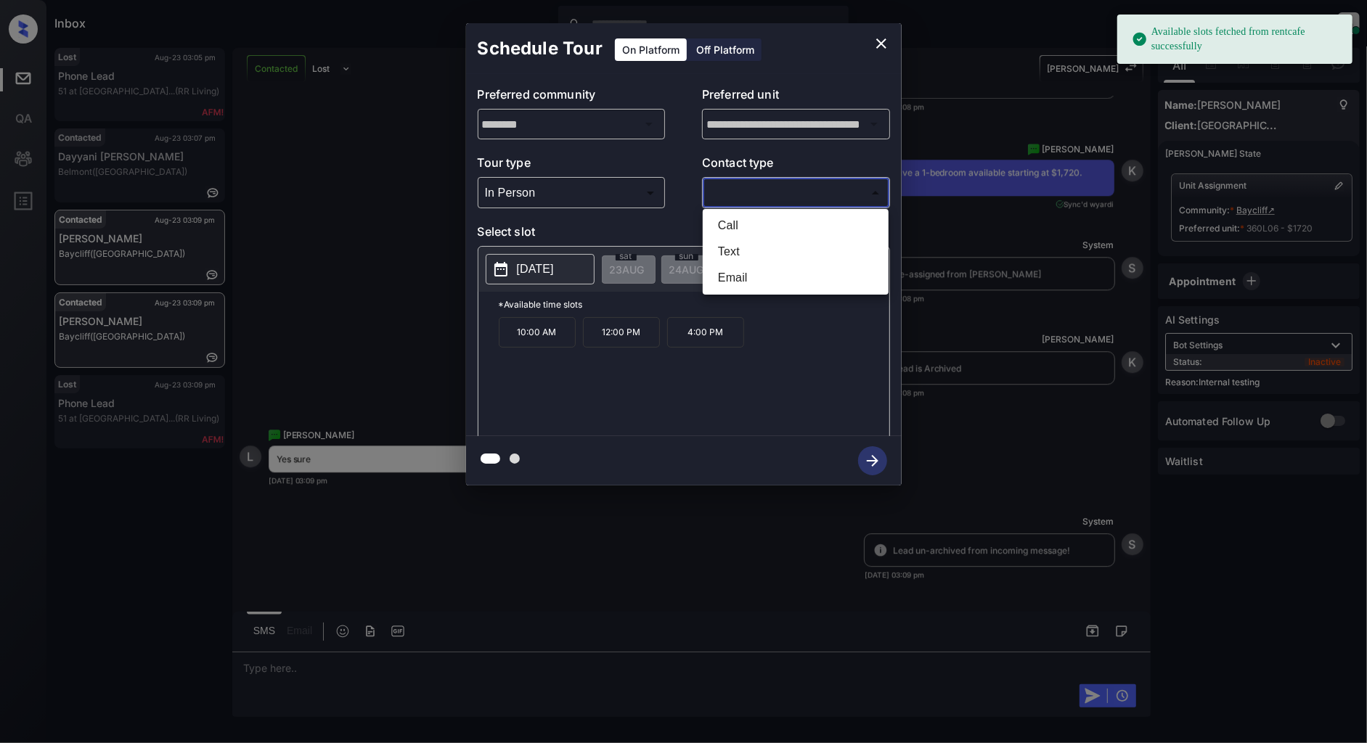
click at [737, 249] on li "Text" at bounding box center [795, 252] width 179 height 26
type input "****"
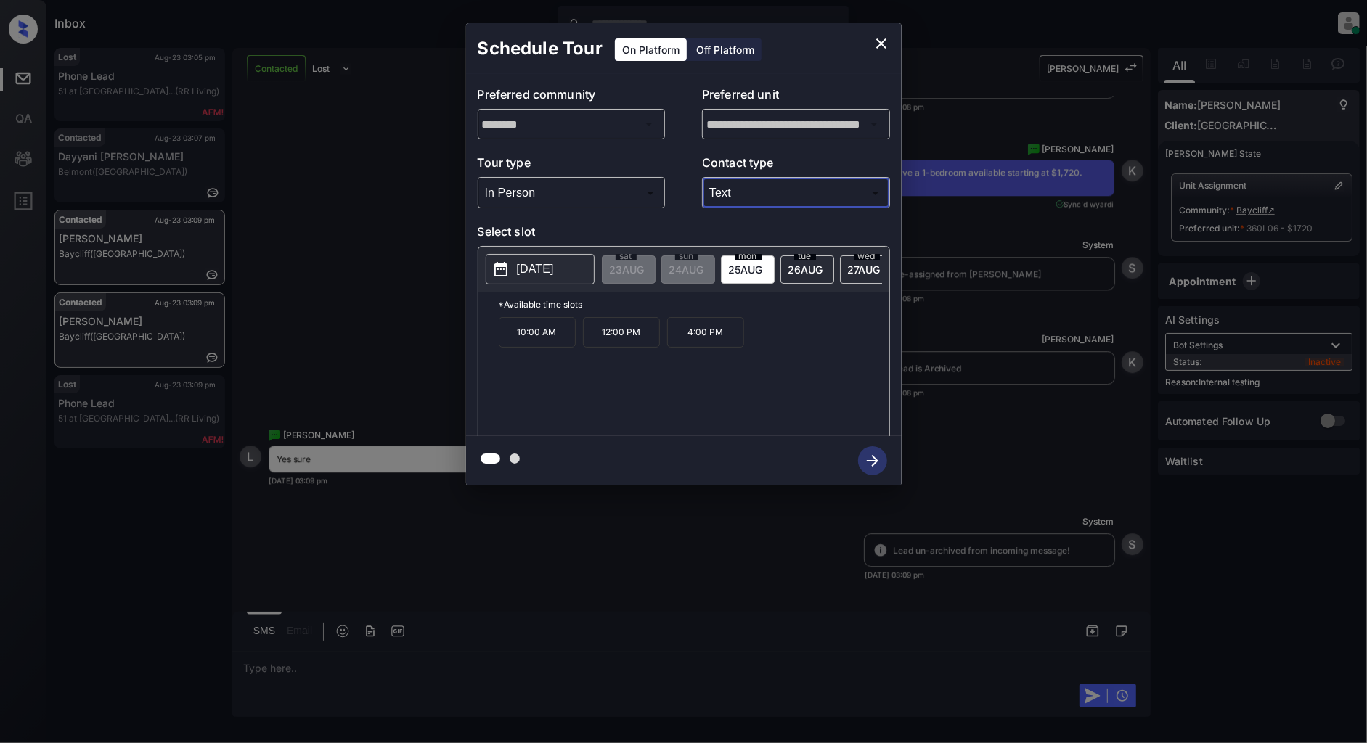
click at [698, 347] on p "4:00 PM" at bounding box center [705, 332] width 77 height 30
click at [411, 329] on div "**********" at bounding box center [683, 254] width 1367 height 509
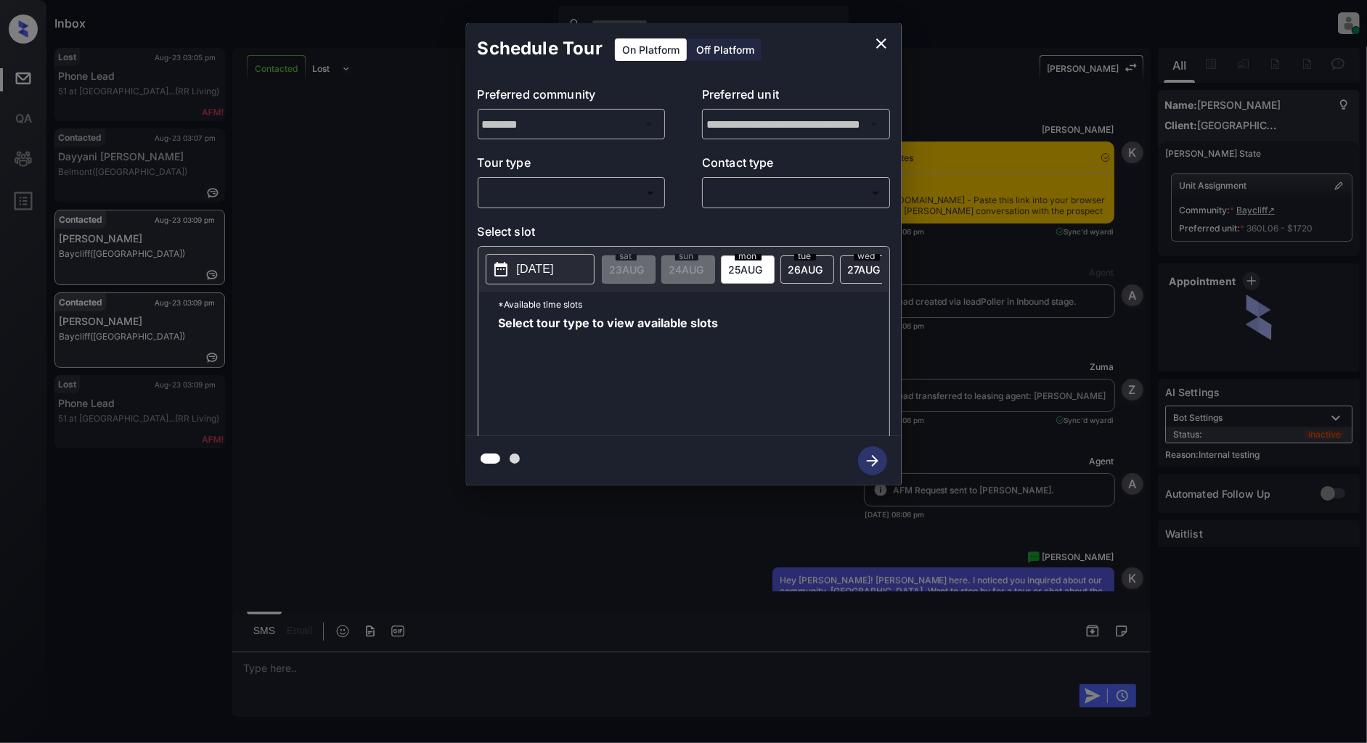
scroll to position [1670, 0]
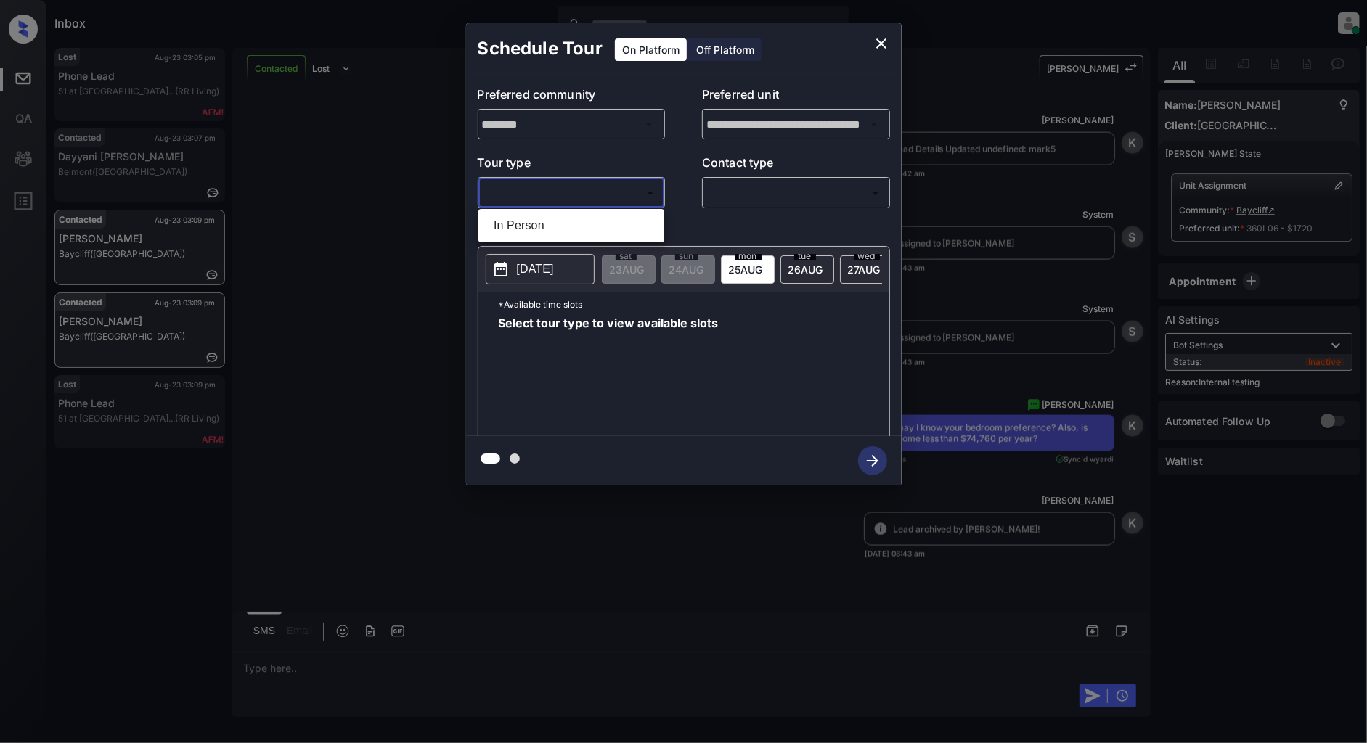
click at [596, 196] on body "Inbox [PERSON_NAME] Online Set yourself offline Set yourself on break Profile S…" at bounding box center [683, 371] width 1367 height 743
click at [525, 218] on li "In Person" at bounding box center [571, 226] width 179 height 26
type input "********"
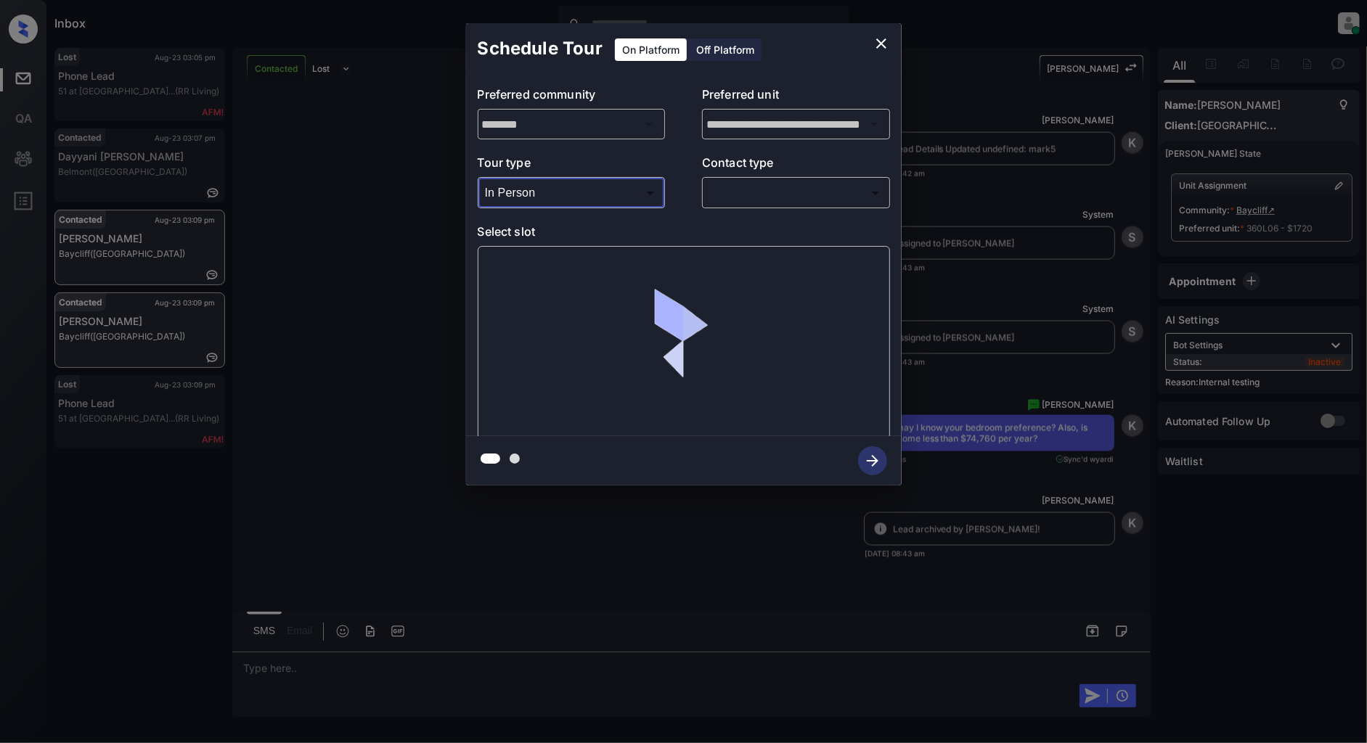
click at [775, 205] on div "​ ​" at bounding box center [796, 192] width 188 height 31
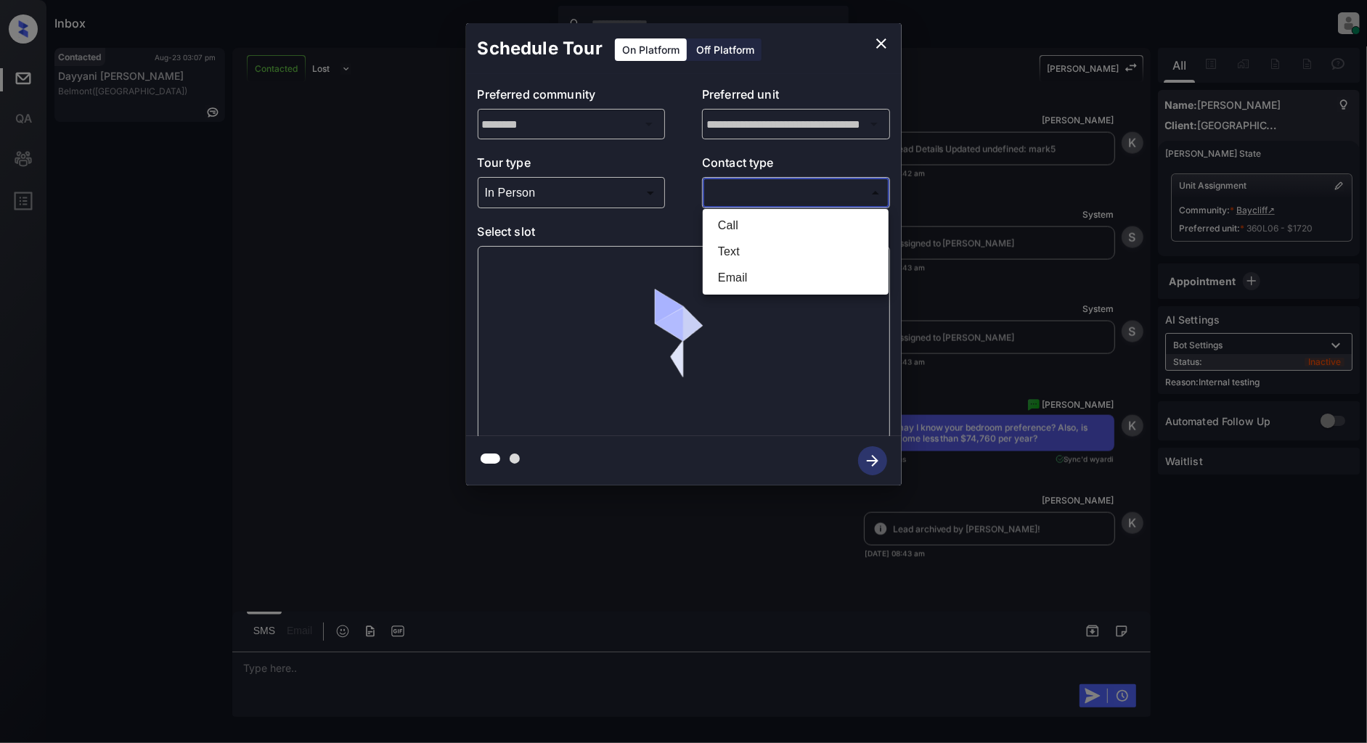
click at [745, 200] on body "Inbox [PERSON_NAME] Online Set yourself offline Set yourself on break Profile S…" at bounding box center [683, 371] width 1367 height 743
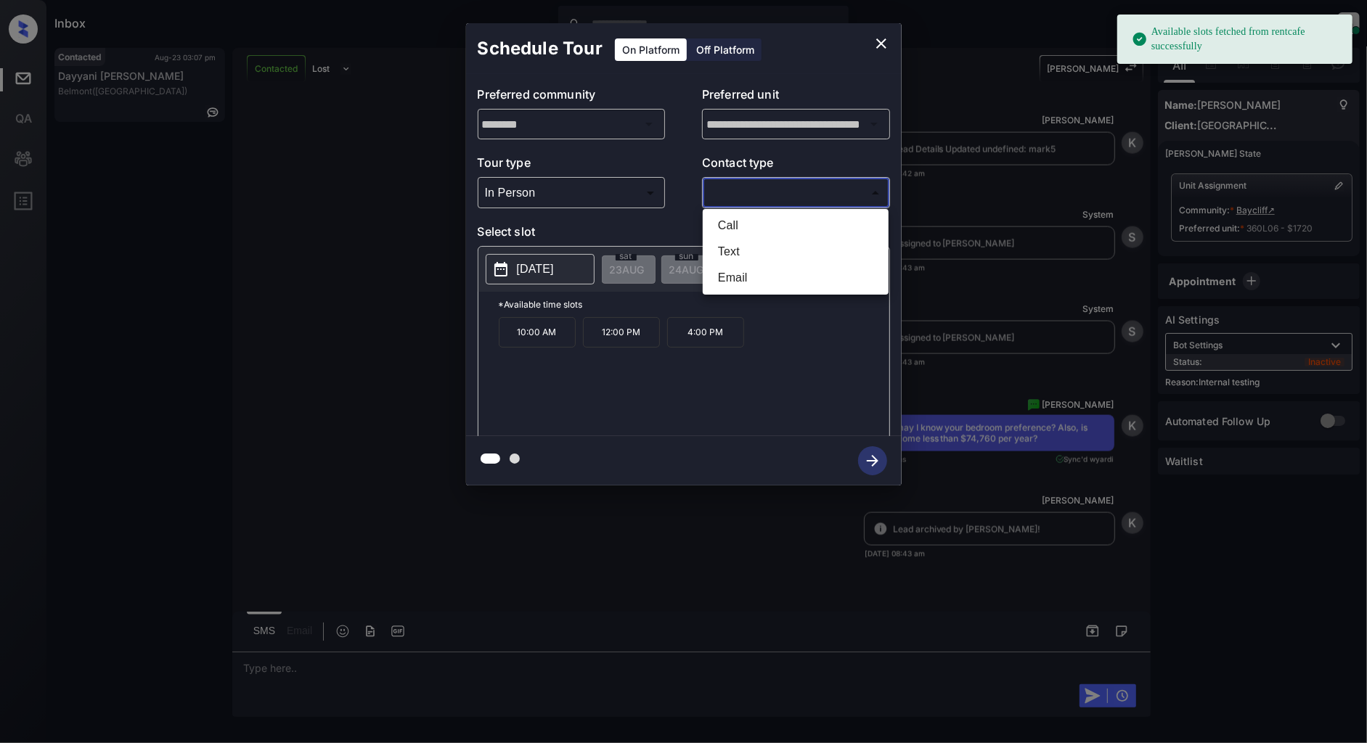
click at [748, 240] on li "Text" at bounding box center [795, 252] width 179 height 26
type input "****"
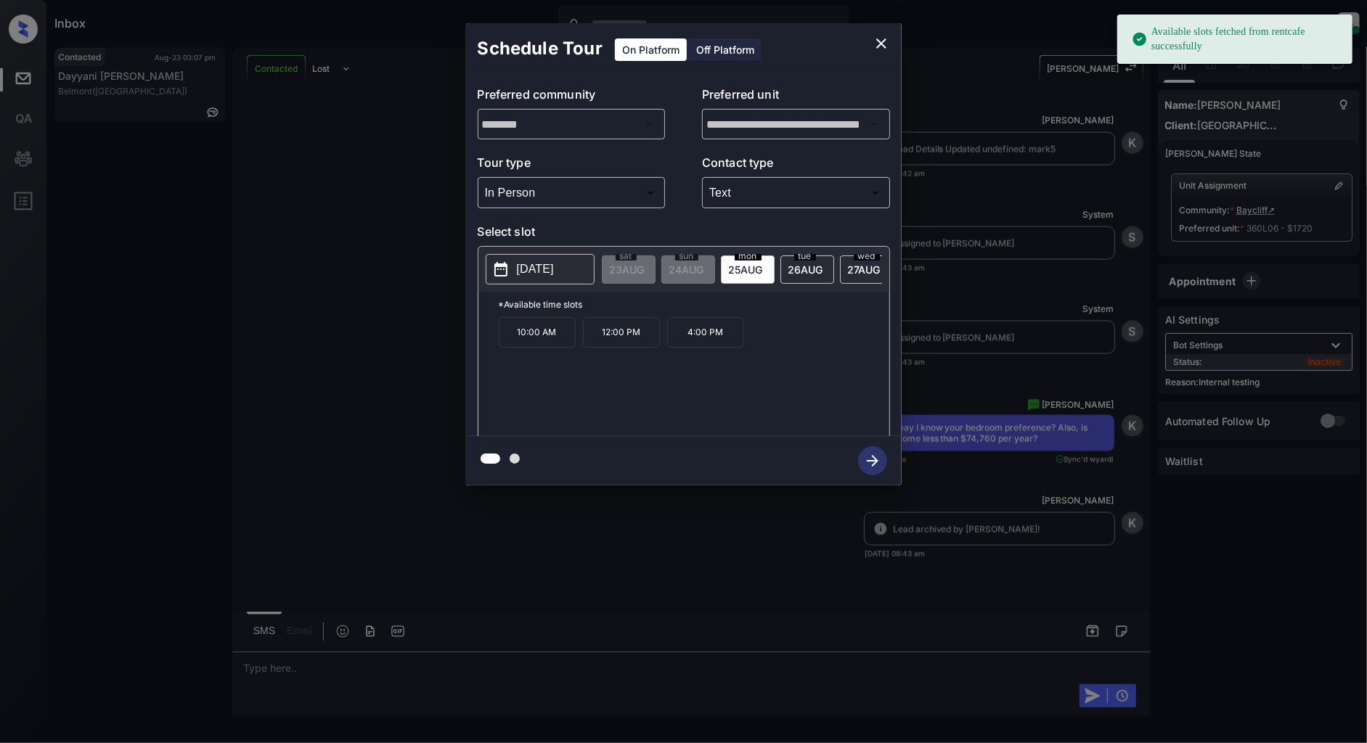
click at [532, 258] on button "[DATE]" at bounding box center [540, 269] width 109 height 30
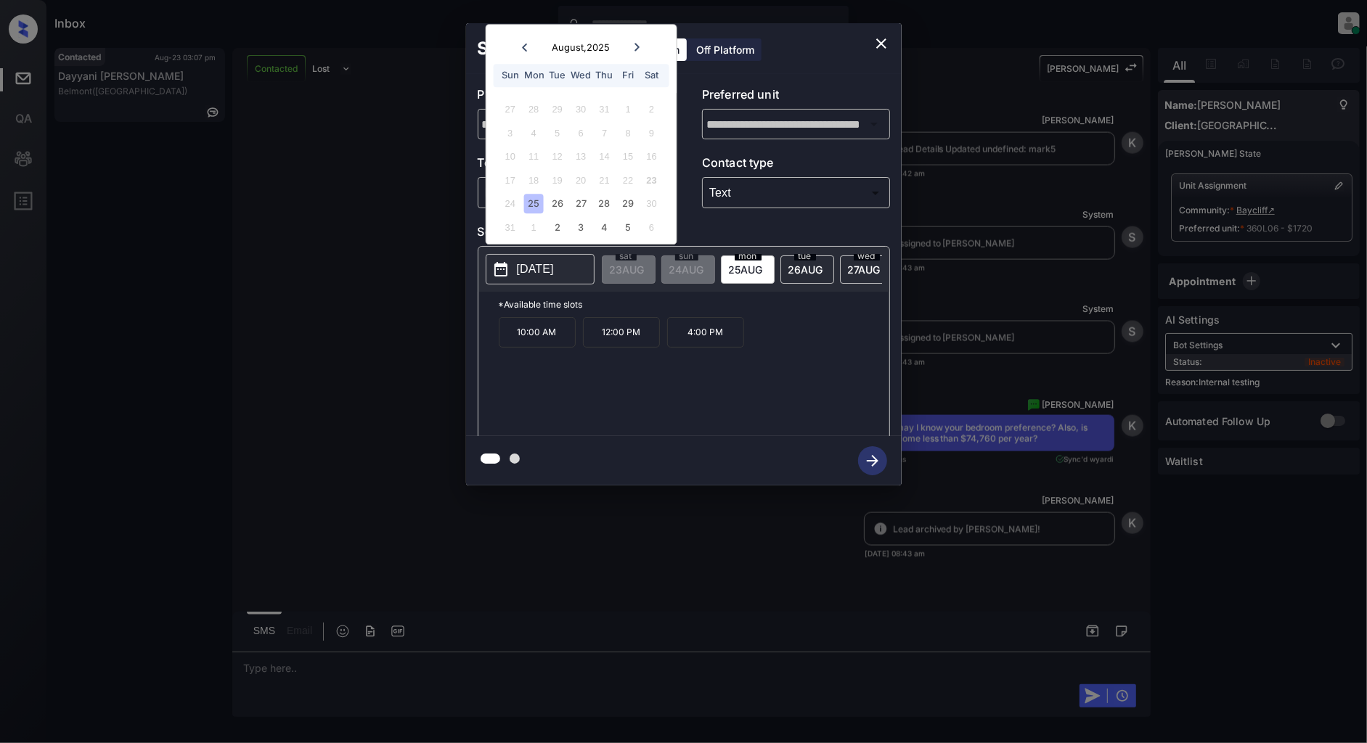
click at [537, 203] on div "25" at bounding box center [534, 205] width 20 height 20
click at [731, 415] on div "10:00 AM 12:00 PM 4:00 PM" at bounding box center [694, 375] width 391 height 116
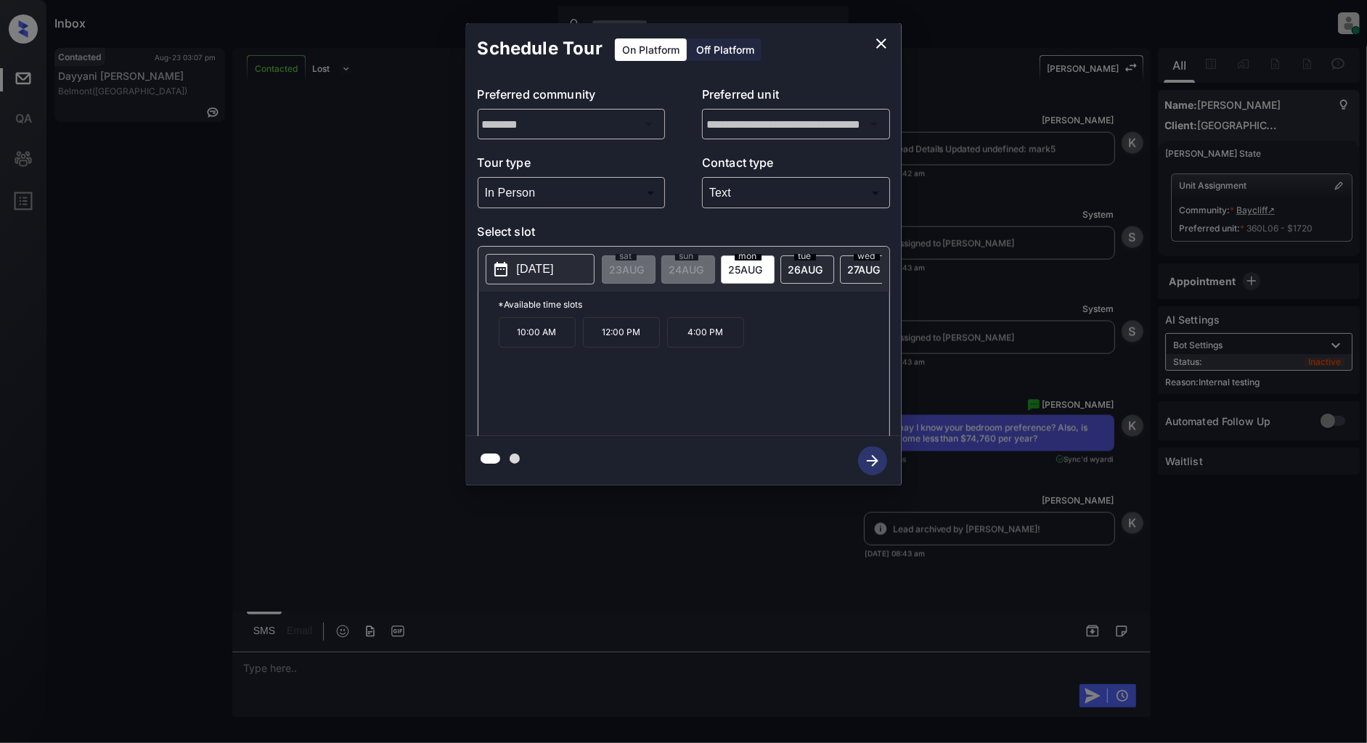
click at [706, 345] on p "4:00 PM" at bounding box center [705, 332] width 77 height 30
click at [880, 455] on icon "button" at bounding box center [872, 460] width 29 height 29
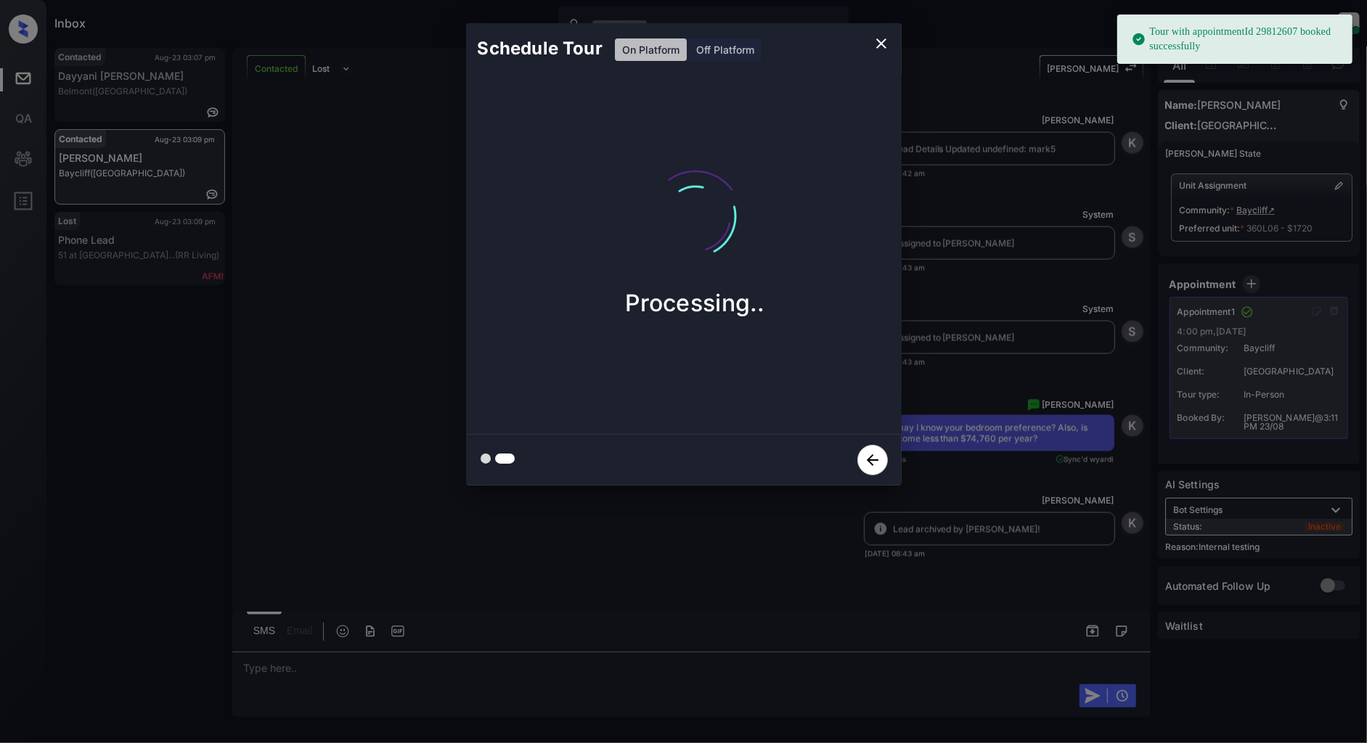
click at [875, 45] on icon "close" at bounding box center [881, 43] width 17 height 17
